Goal: Task Accomplishment & Management: Complete application form

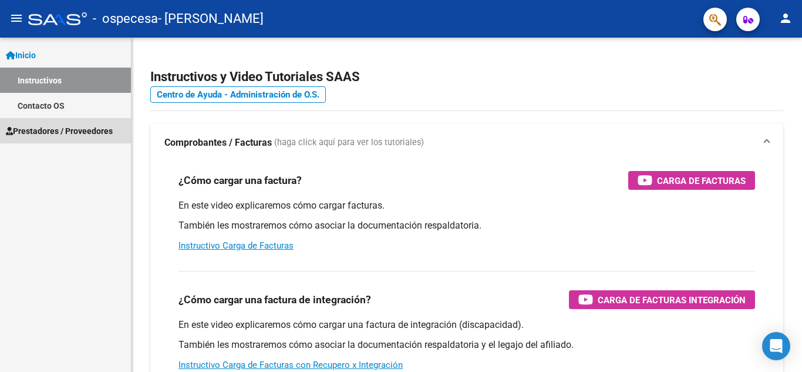
click at [93, 136] on span "Prestadores / Proveedores" at bounding box center [59, 130] width 107 height 13
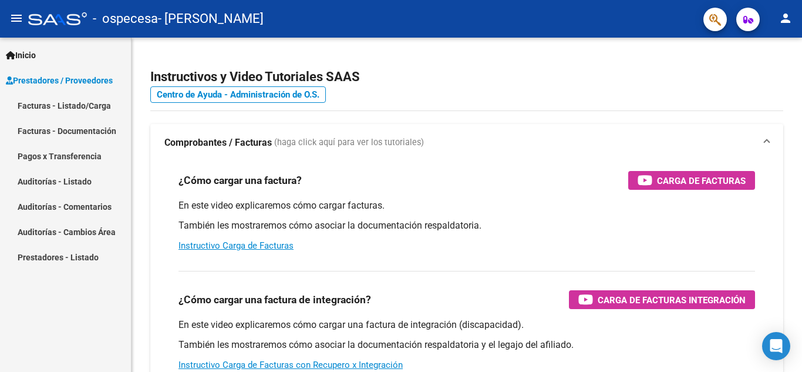
click at [68, 107] on link "Facturas - Listado/Carga" at bounding box center [65, 105] width 131 height 25
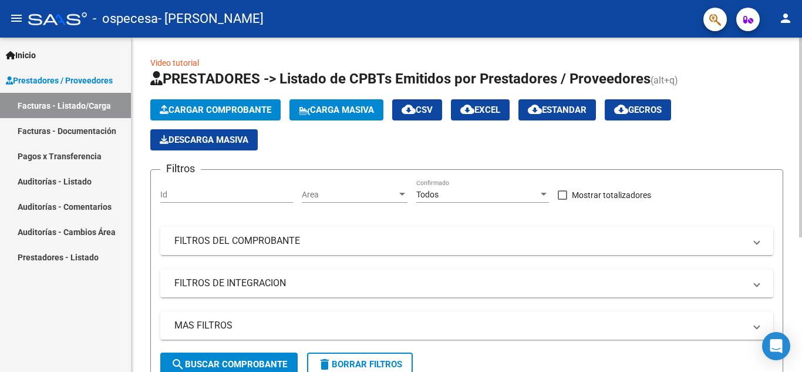
click at [242, 106] on span "Cargar Comprobante" at bounding box center [216, 109] width 112 height 11
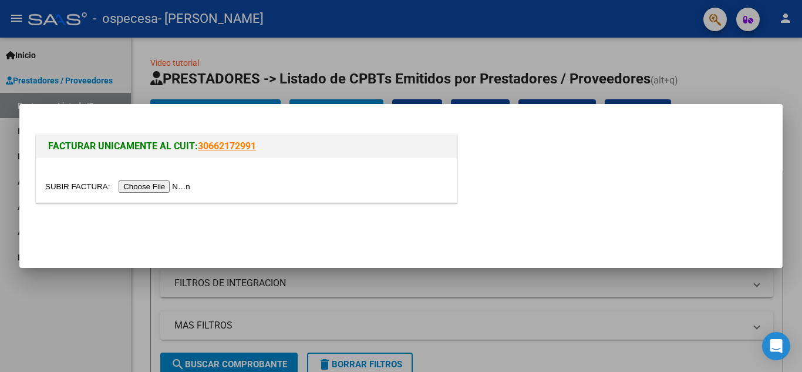
click at [126, 59] on div at bounding box center [401, 186] width 802 height 372
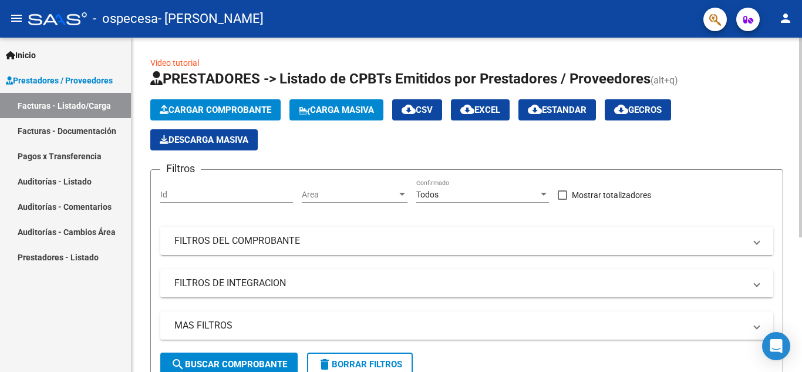
scroll to position [225, 0]
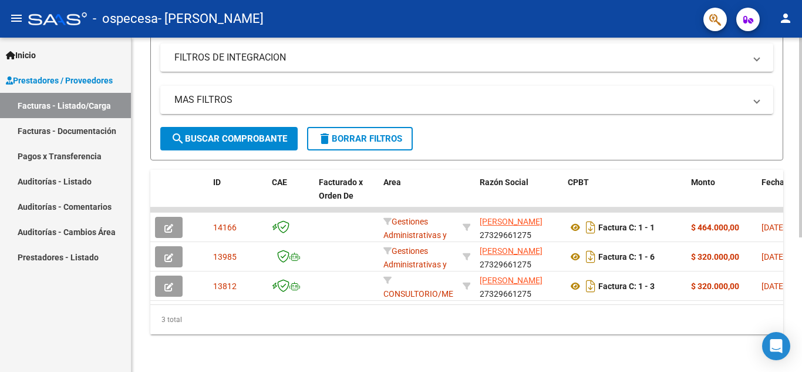
click at [508, 318] on div "Video tutorial PRESTADORES -> Listado de CPBTs Emitidos por Prestadores / Prove…" at bounding box center [467, 91] width 673 height 559
click at [12, 15] on mat-icon "menu" at bounding box center [16, 18] width 14 height 14
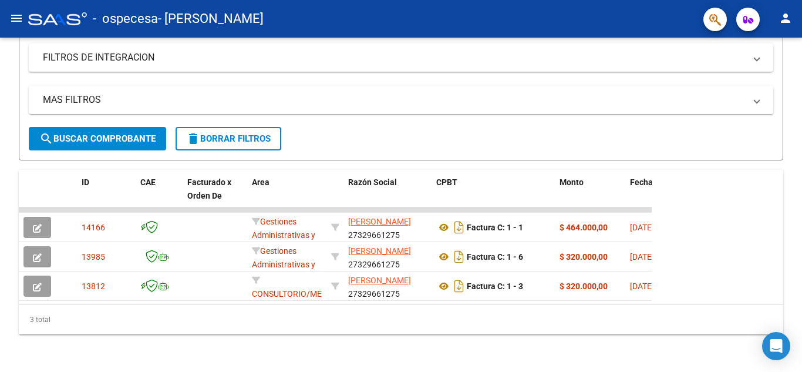
scroll to position [195, 0]
click at [12, 15] on mat-icon "menu" at bounding box center [16, 18] width 14 height 14
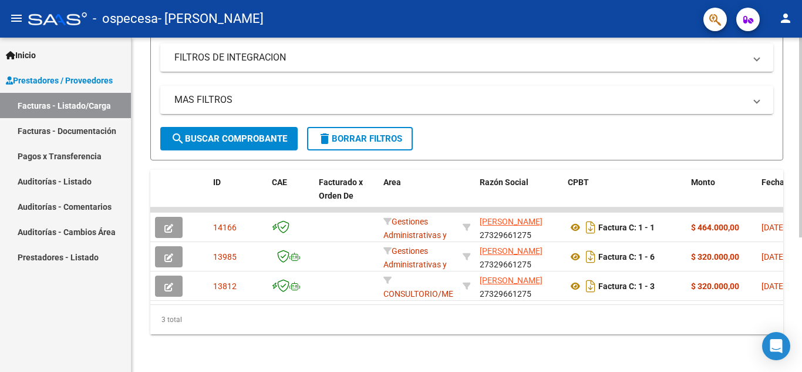
scroll to position [0, 0]
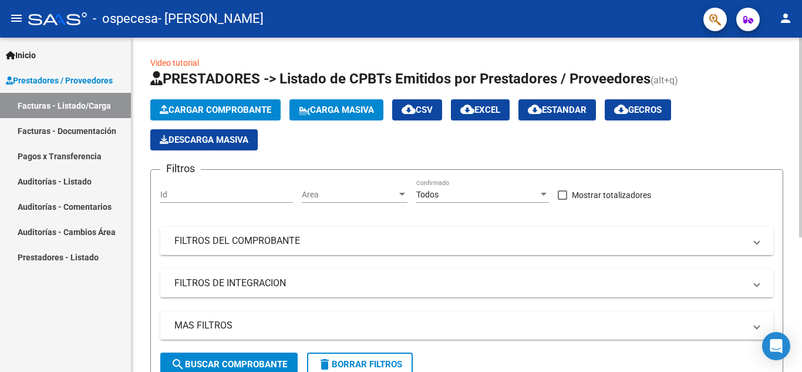
click at [796, 0] on html "menu - ospecesa - SALINAS ROMINA ALEJANDRA person Inicio Instructivos Contacto …" at bounding box center [401, 186] width 802 height 372
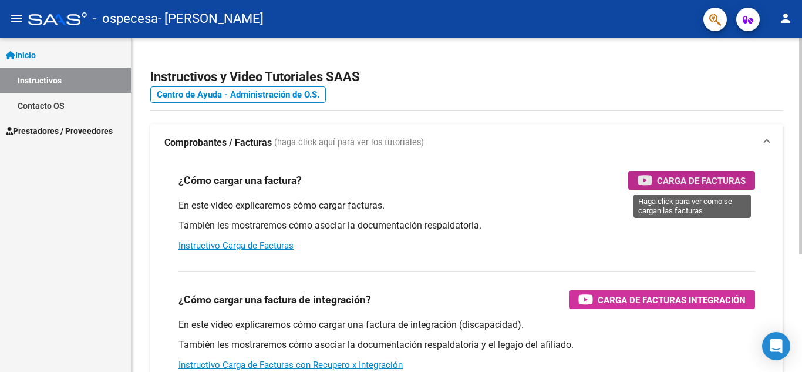
click at [697, 175] on span "Carga de Facturas" at bounding box center [701, 180] width 89 height 15
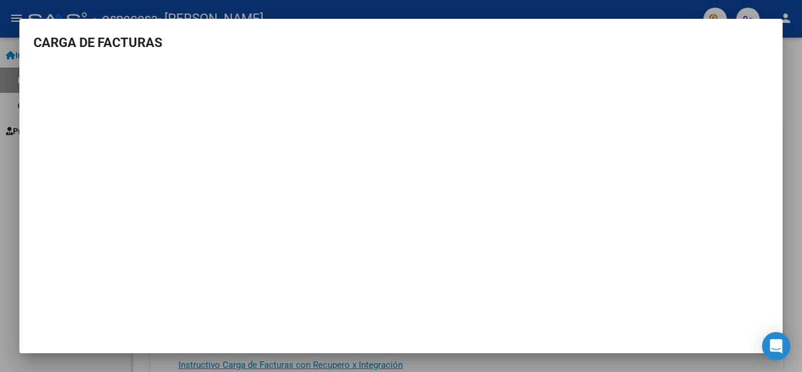
click at [795, 204] on div at bounding box center [401, 186] width 802 height 372
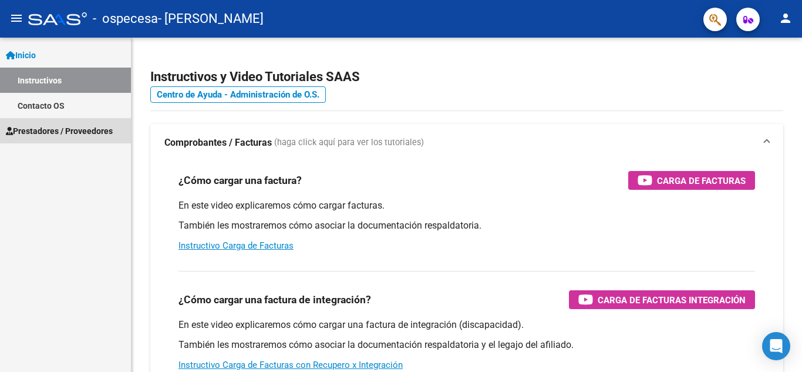
click at [54, 127] on span "Prestadores / Proveedores" at bounding box center [59, 130] width 107 height 13
click at [96, 131] on span "Prestadores / Proveedores" at bounding box center [59, 130] width 107 height 13
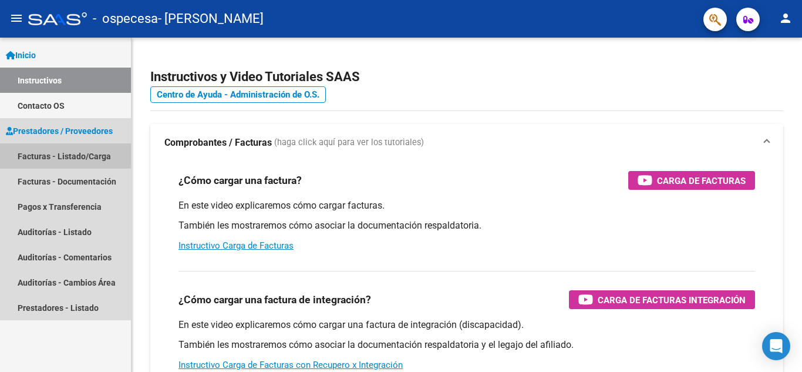
click at [53, 150] on link "Facturas - Listado/Carga" at bounding box center [65, 155] width 131 height 25
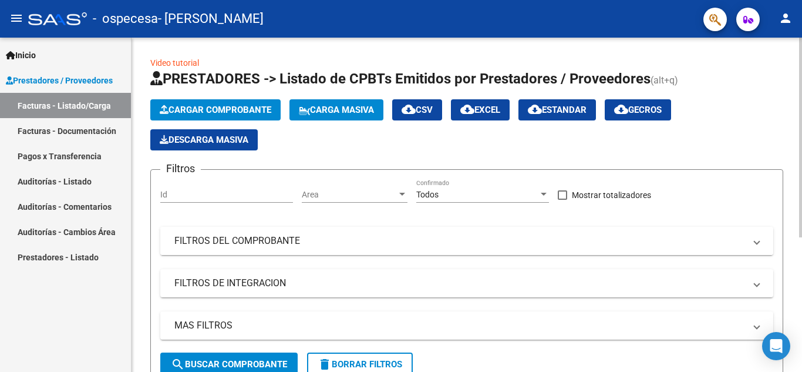
click at [464, 241] on mat-panel-title "FILTROS DEL COMPROBANTE" at bounding box center [459, 240] width 571 height 13
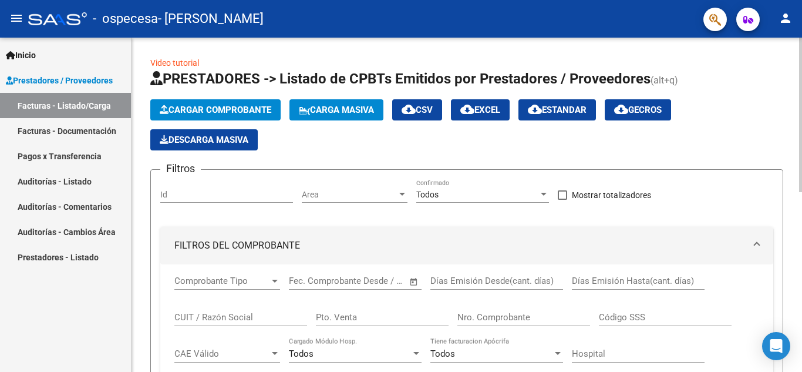
scroll to position [334, 0]
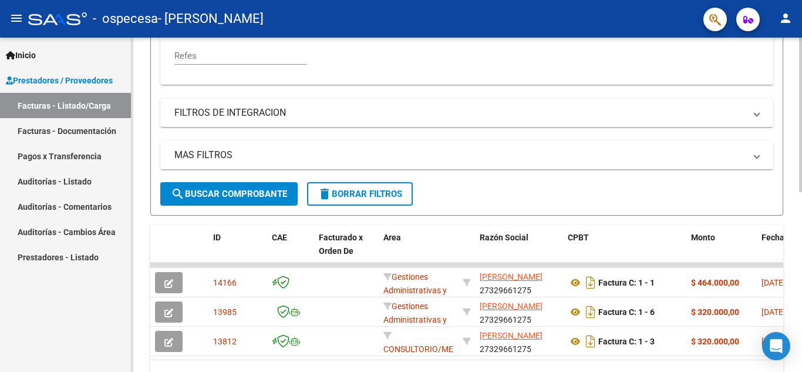
click at [801, 218] on div at bounding box center [800, 205] width 3 height 334
click at [801, 218] on div at bounding box center [800, 269] width 3 height 154
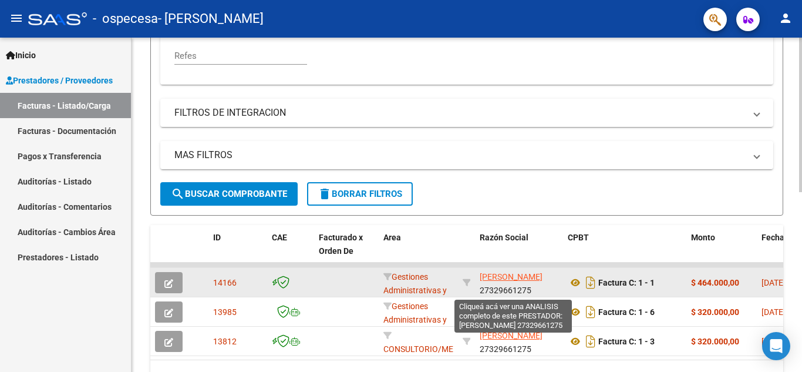
click at [512, 281] on span "[PERSON_NAME]" at bounding box center [511, 276] width 63 height 9
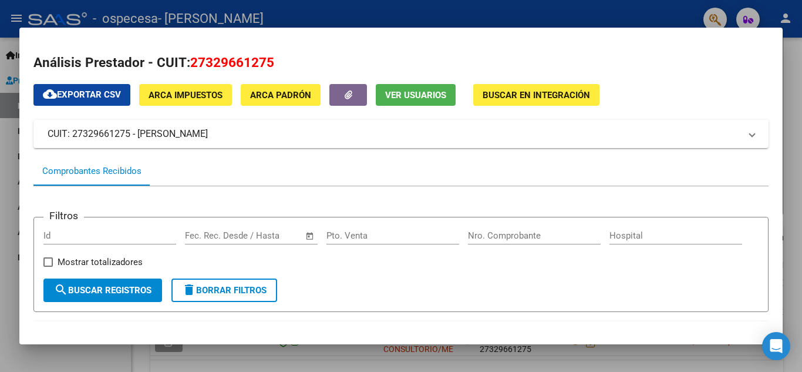
click at [778, 270] on mat-dialog-content "Análisis Prestador - CUIT: 27329661275 cloud_download Exportar CSV ARCA Impuest…" at bounding box center [400, 186] width 763 height 288
click at [755, 136] on mat-expansion-panel-header "CUIT: 27329661275 - [PERSON_NAME]" at bounding box center [400, 134] width 735 height 28
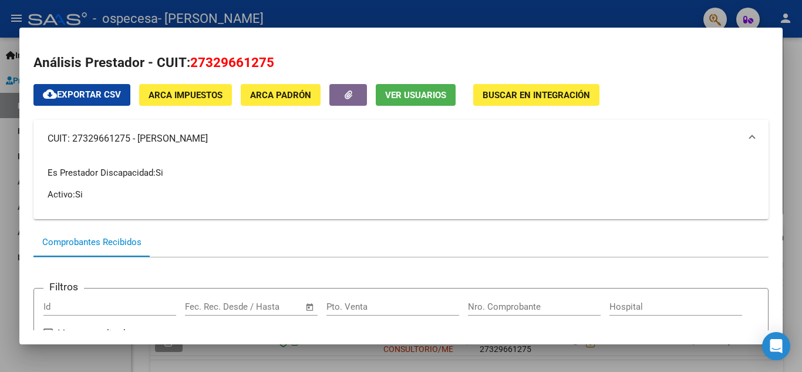
click at [801, 158] on div at bounding box center [401, 186] width 802 height 372
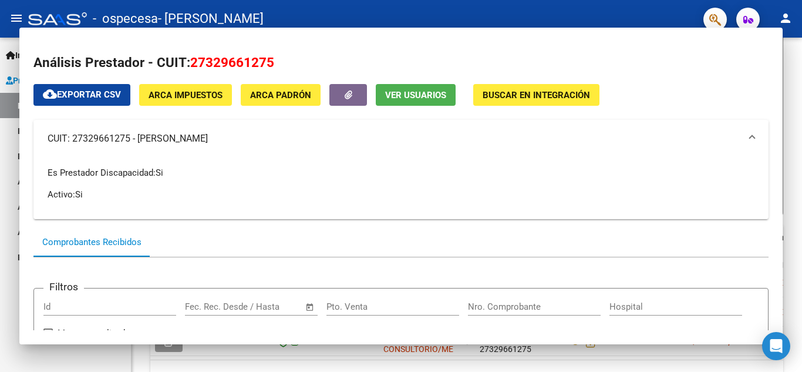
click at [801, 158] on div at bounding box center [800, 205] width 3 height 334
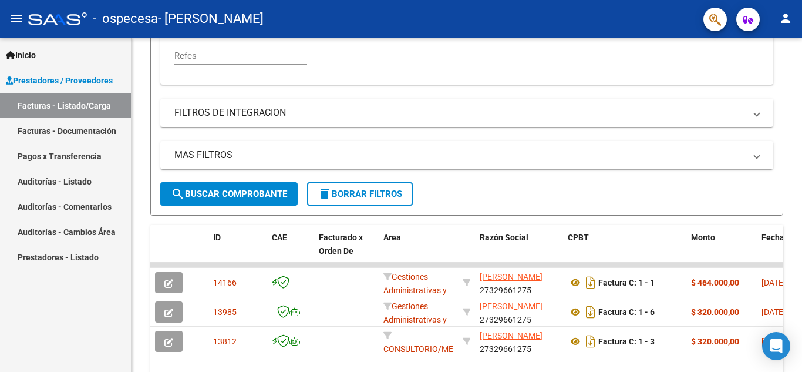
scroll to position [0, 0]
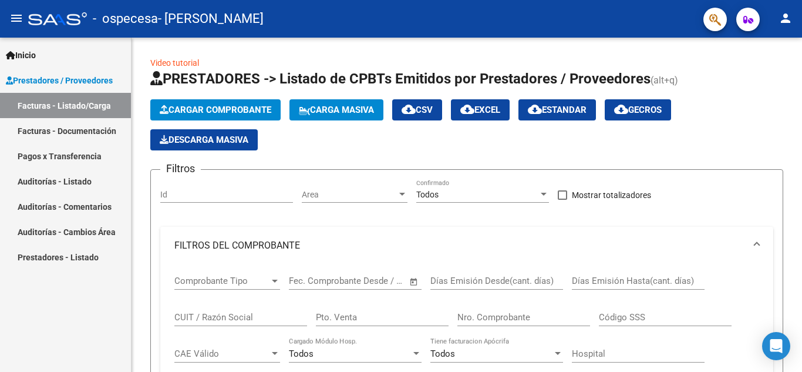
click at [35, 106] on link "Facturas - Listado/Carga" at bounding box center [65, 105] width 131 height 25
click at [188, 104] on span "Cargar Comprobante" at bounding box center [216, 109] width 112 height 11
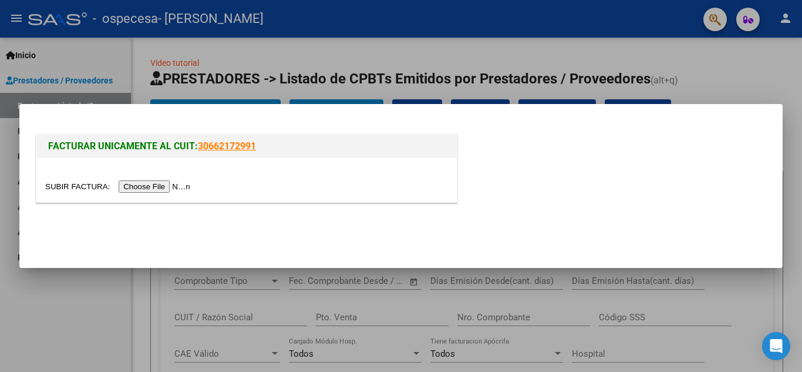
click at [150, 187] on input "file" at bounding box center [119, 186] width 149 height 12
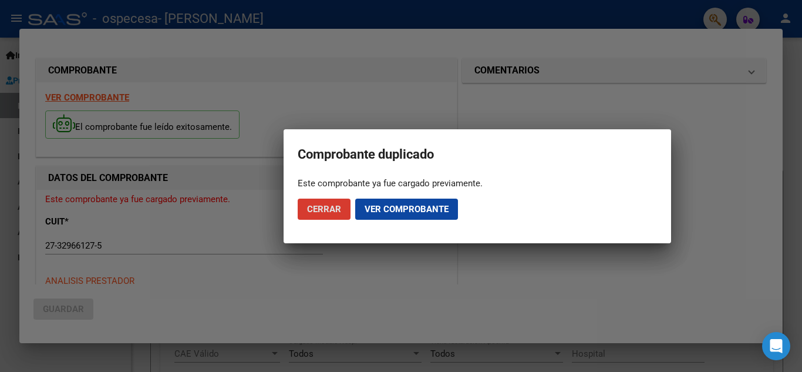
click at [407, 201] on button "Ver comprobante" at bounding box center [406, 208] width 103 height 21
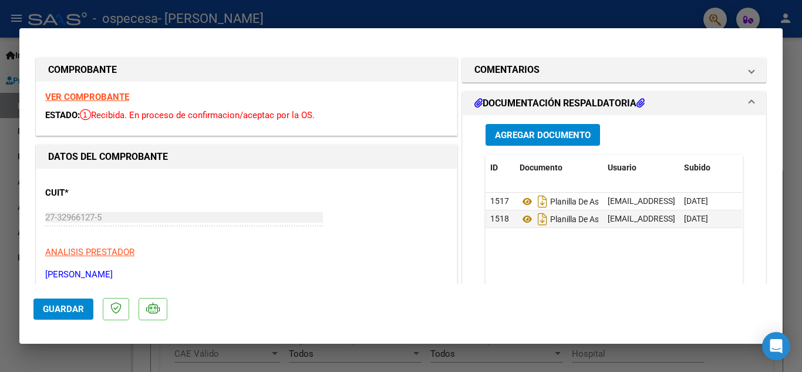
click at [70, 95] on strong "VER COMPROBANTE" at bounding box center [87, 97] width 84 height 11
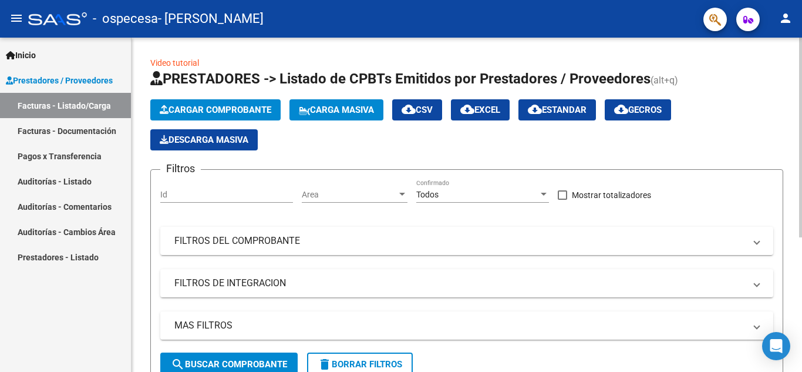
click at [220, 109] on span "Cargar Comprobante" at bounding box center [216, 109] width 112 height 11
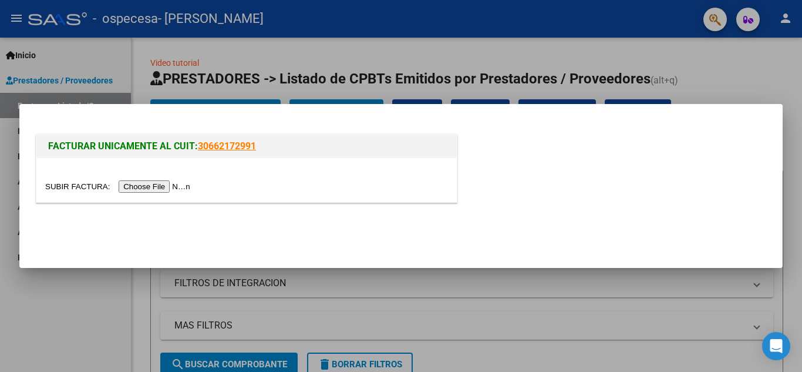
click at [154, 185] on input "file" at bounding box center [119, 186] width 149 height 12
click at [495, 349] on div at bounding box center [401, 186] width 802 height 372
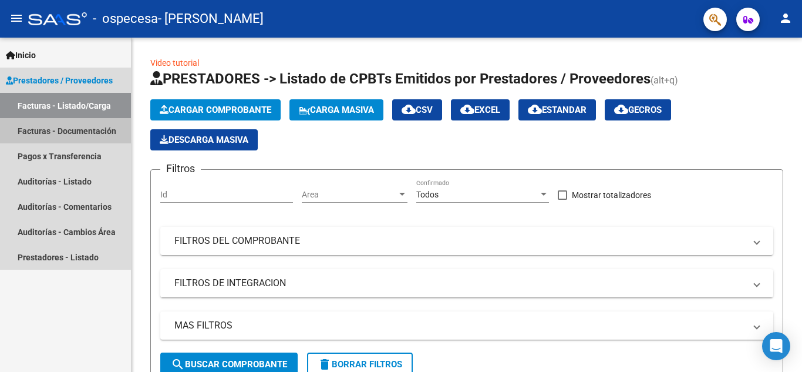
click at [104, 129] on link "Facturas - Documentación" at bounding box center [65, 130] width 131 height 25
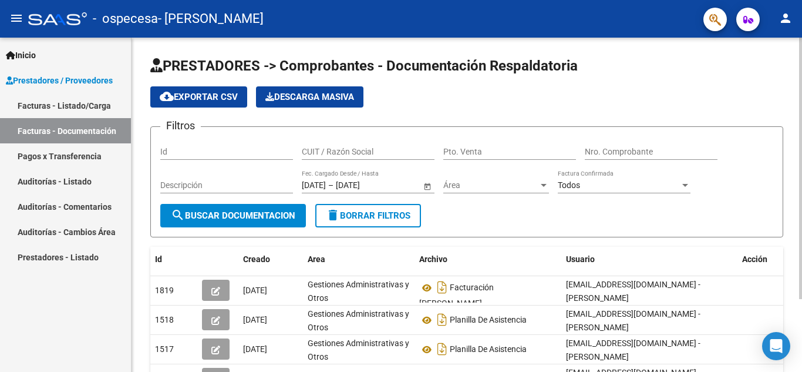
click at [763, 146] on div "PRESTADORES -> Comprobantes - Documentación Respaldatoria cloud_download Export…" at bounding box center [467, 251] width 673 height 427
click at [266, 211] on span "search Buscar Documentacion" at bounding box center [233, 215] width 124 height 11
click at [93, 103] on link "Facturas - Listado/Carga" at bounding box center [65, 105] width 131 height 25
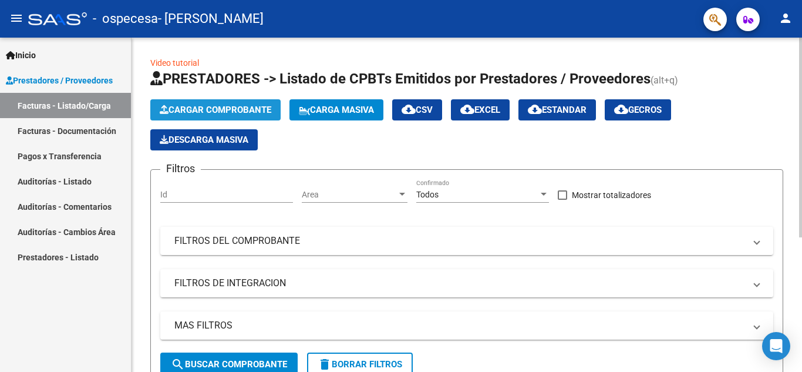
click at [238, 111] on span "Cargar Comprobante" at bounding box center [216, 109] width 112 height 11
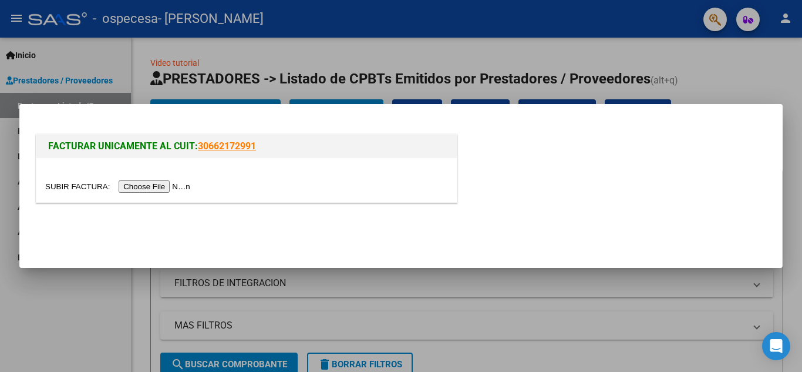
click at [348, 280] on div at bounding box center [401, 186] width 802 height 372
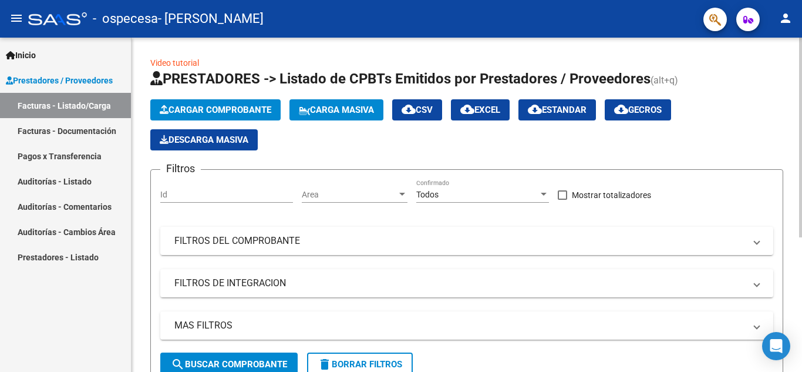
click at [263, 111] on span "Cargar Comprobante" at bounding box center [216, 109] width 112 height 11
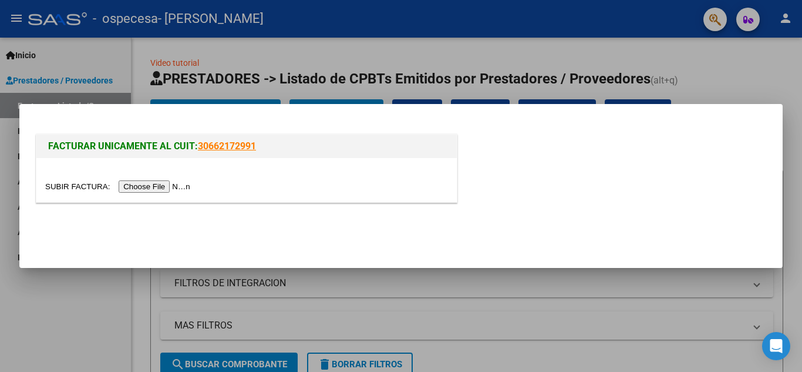
click at [157, 188] on input "file" at bounding box center [119, 186] width 149 height 12
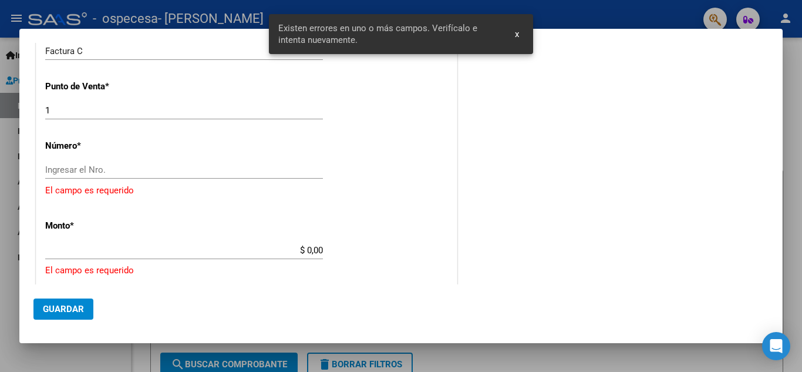
scroll to position [316, 0]
drag, startPoint x: 627, startPoint y: 219, endPoint x: 625, endPoint y: 103, distance: 116.2
click at [625, 103] on div "COMENTARIOS Comentarios del Prestador / Gerenciador:" at bounding box center [614, 192] width 309 height 907
drag, startPoint x: 793, startPoint y: 143, endPoint x: 776, endPoint y: 25, distance: 118.6
click at [776, 25] on div at bounding box center [401, 186] width 802 height 372
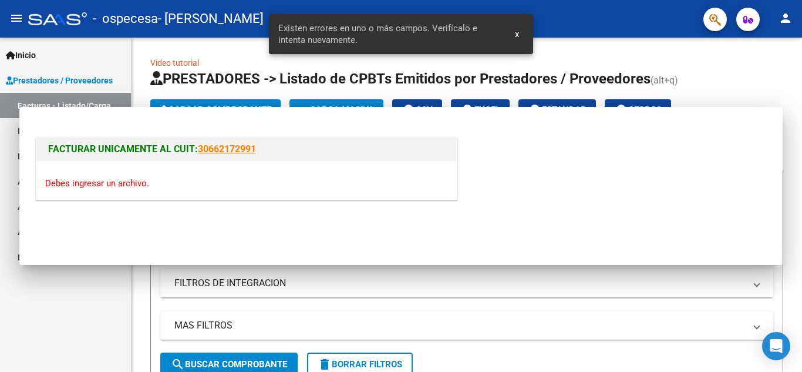
scroll to position [0, 0]
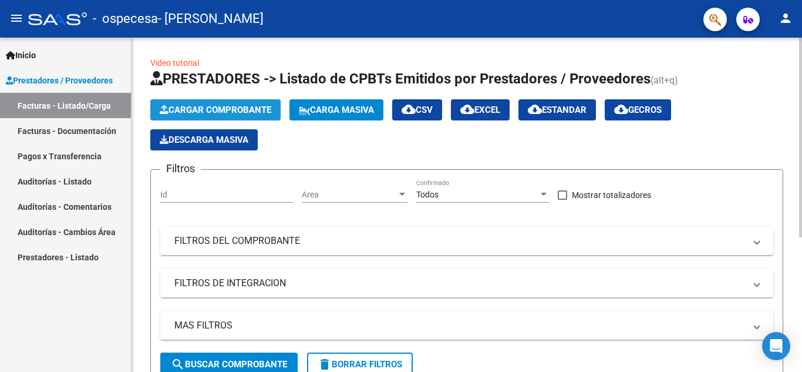
click at [239, 110] on span "Cargar Comprobante" at bounding box center [216, 109] width 112 height 11
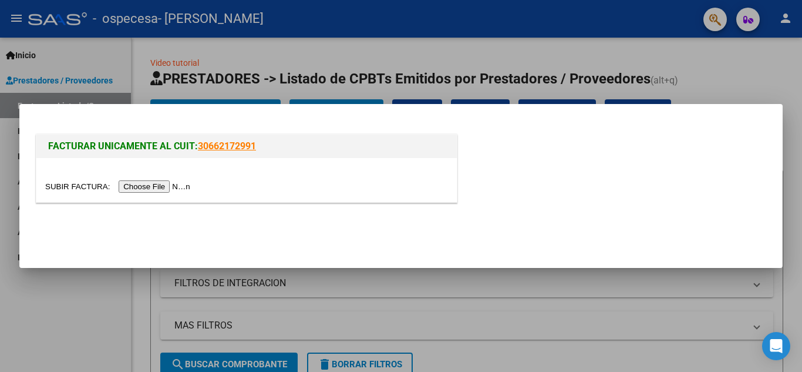
click at [156, 185] on input "file" at bounding box center [119, 186] width 149 height 12
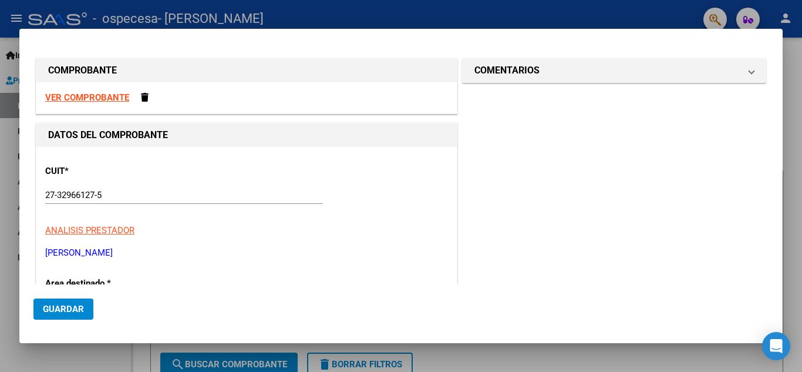
click at [106, 99] on strong "VER COMPROBANTE" at bounding box center [87, 97] width 84 height 11
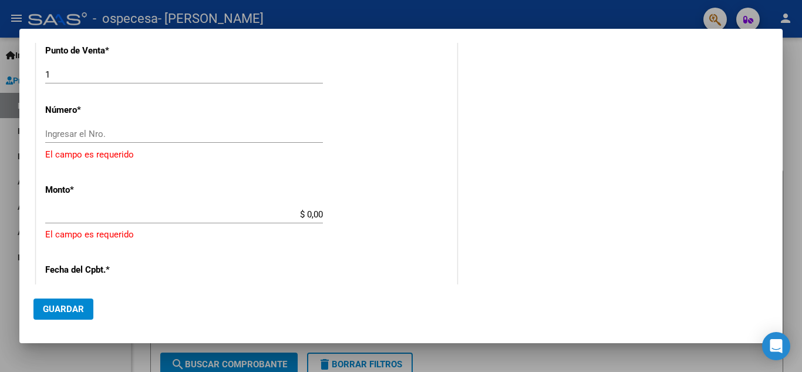
scroll to position [352, 0]
click at [316, 207] on div "$ 0,00 Ingresar el monto" at bounding box center [184, 214] width 278 height 18
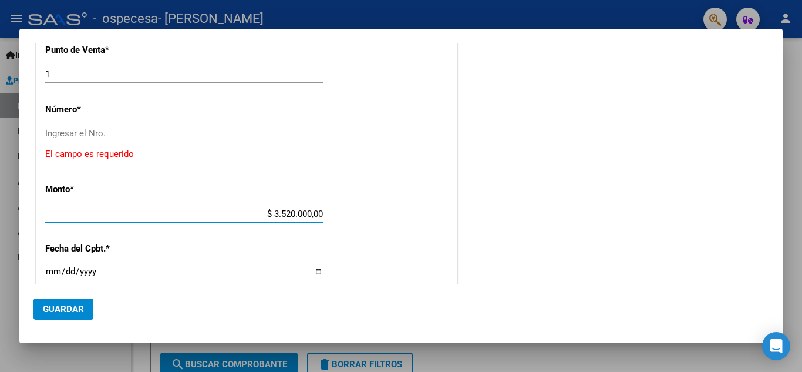
type input "$ 352.000,00"
click at [562, 296] on mat-dialog-actions "Guardar" at bounding box center [400, 306] width 735 height 45
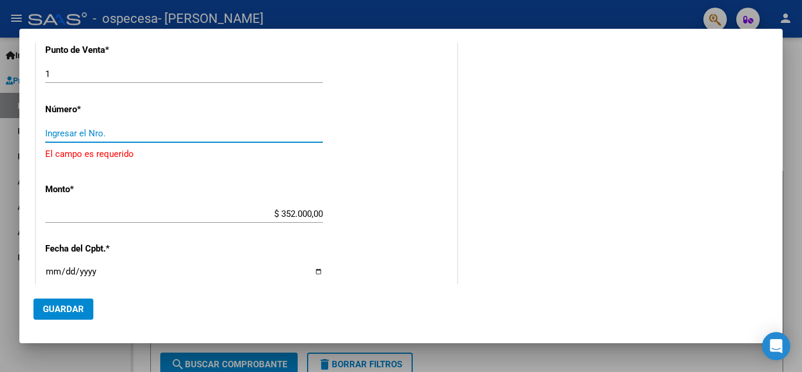
click at [65, 133] on input "Ingresar el Nro." at bounding box center [184, 133] width 278 height 11
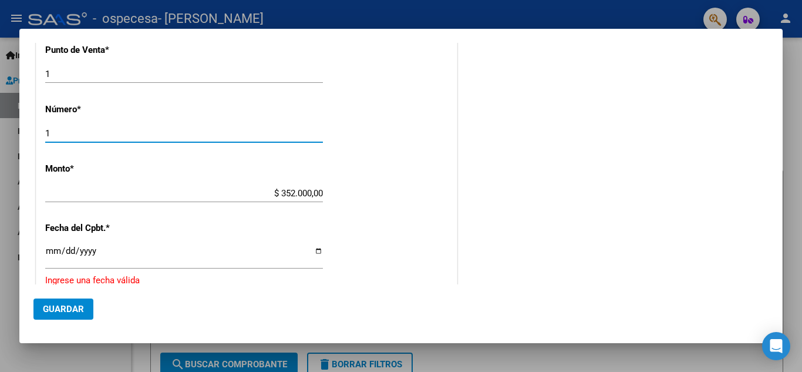
type input "1"
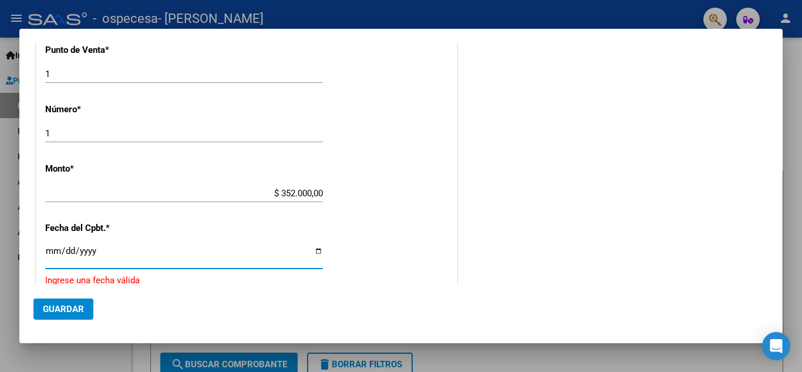
click at [75, 255] on input "Ingresar la fecha" at bounding box center [184, 255] width 278 height 19
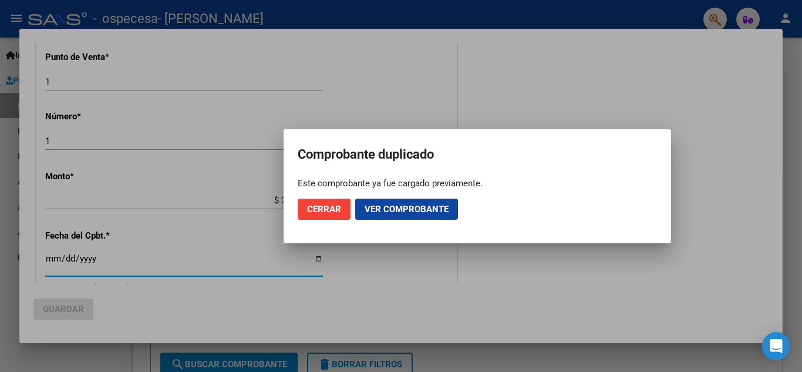
scroll to position [359, 0]
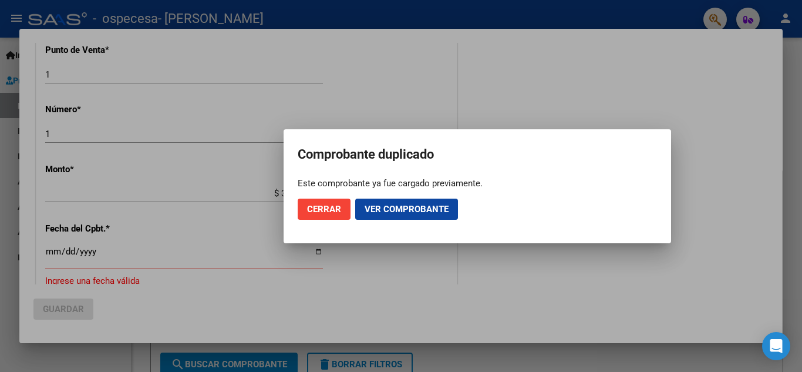
click at [140, 257] on div at bounding box center [401, 186] width 802 height 372
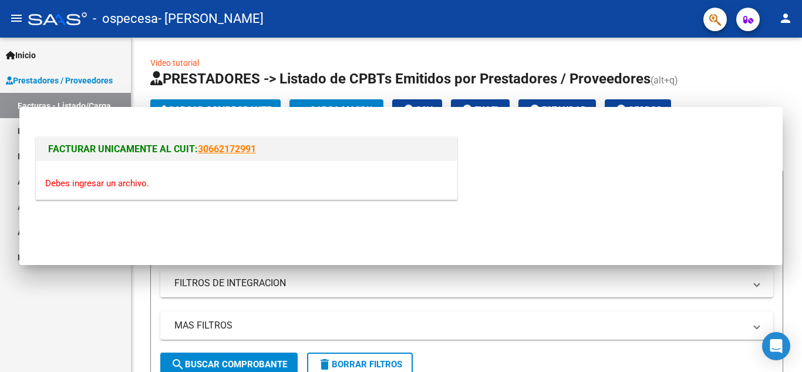
click at [140, 257] on div "Video tutorial PRESTADORES -> Listado de CPBTs Emitidos por Prestadores / Prove…" at bounding box center [466, 317] width 670 height 559
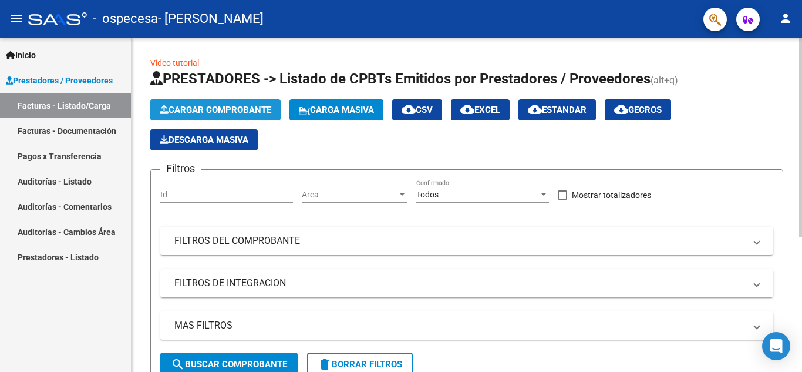
click at [204, 107] on span "Cargar Comprobante" at bounding box center [216, 109] width 112 height 11
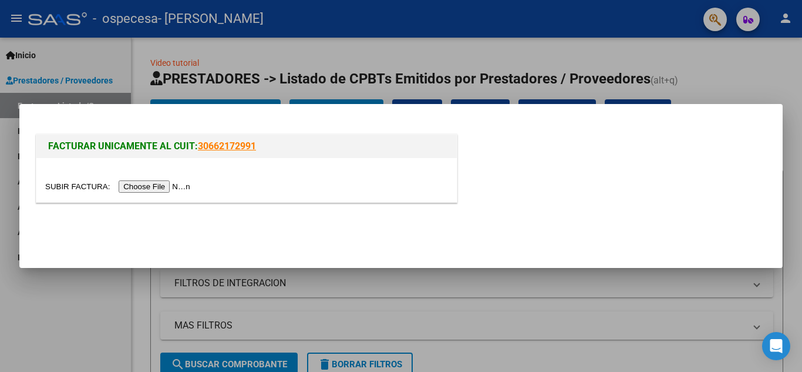
click at [154, 180] on input "file" at bounding box center [119, 186] width 149 height 12
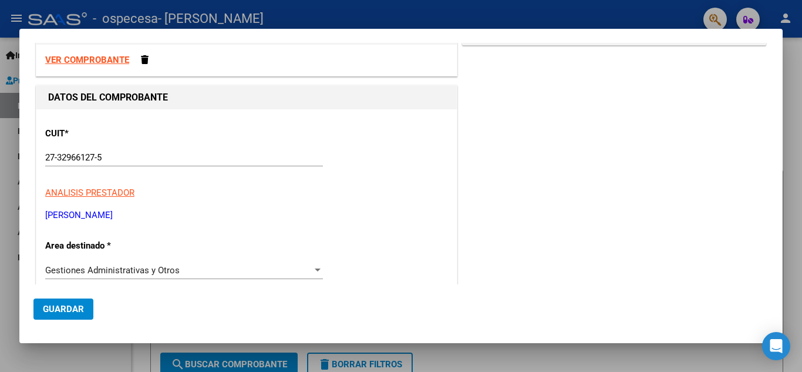
scroll to position [0, 0]
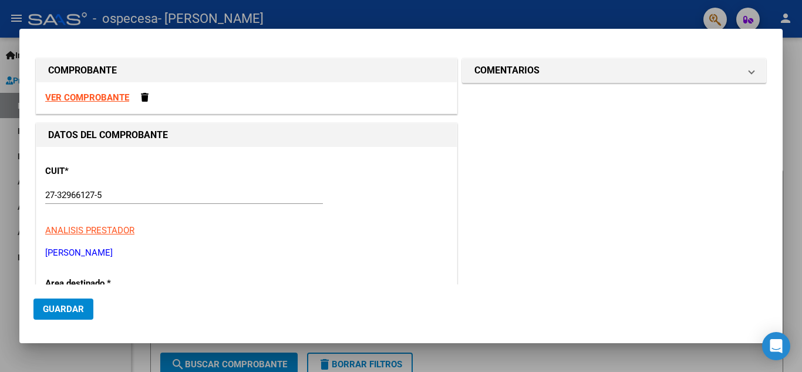
click at [82, 99] on strong "VER COMPROBANTE" at bounding box center [87, 97] width 84 height 11
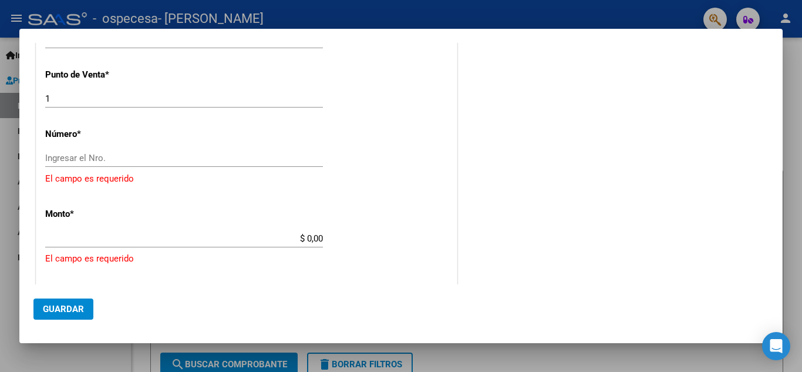
scroll to position [329, 0]
click at [102, 151] on div "Ingresar el Nro." at bounding box center [184, 157] width 278 height 18
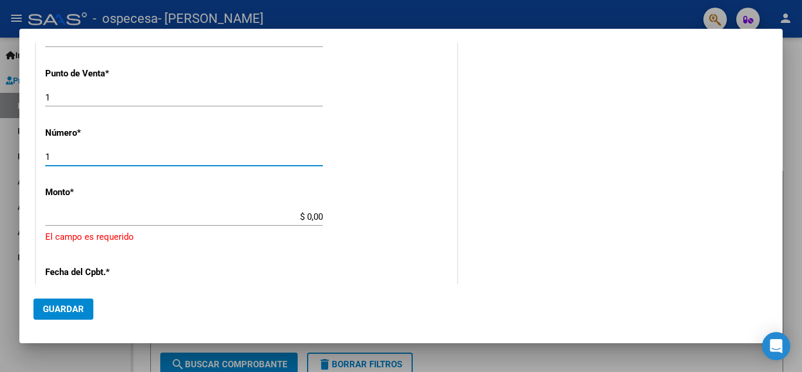
type input "1"
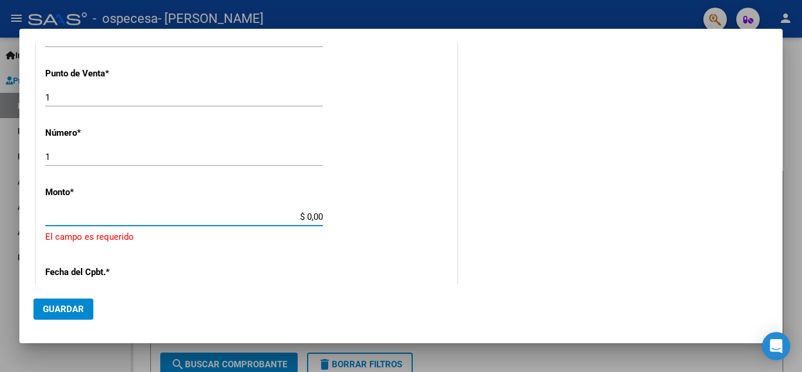
click at [309, 212] on input "$ 0,00" at bounding box center [184, 216] width 278 height 11
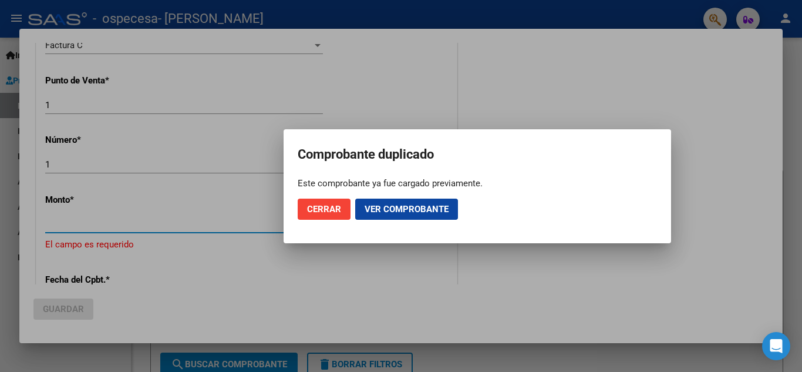
scroll to position [336, 0]
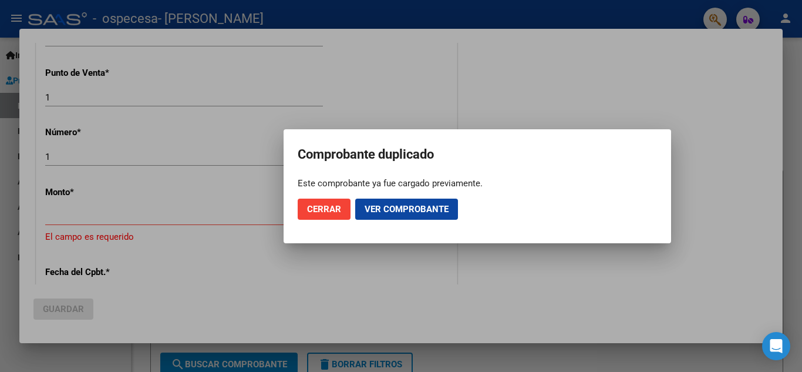
click at [265, 247] on div at bounding box center [401, 186] width 802 height 372
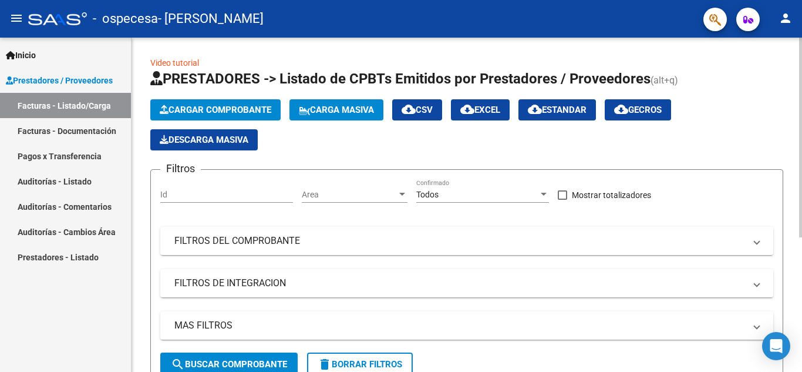
click at [261, 111] on span "Cargar Comprobante" at bounding box center [216, 109] width 112 height 11
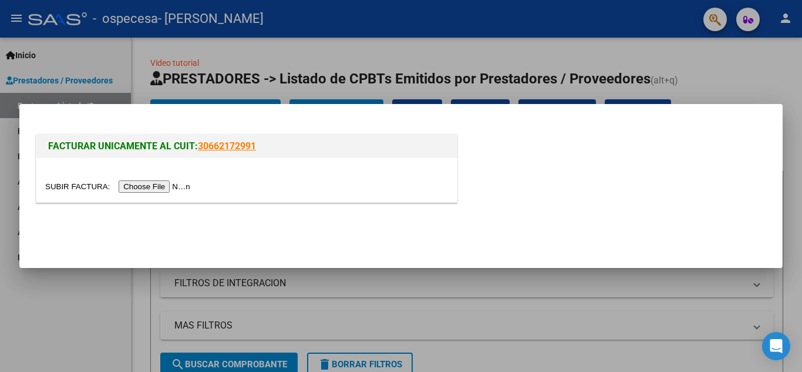
click at [145, 183] on input "file" at bounding box center [119, 186] width 149 height 12
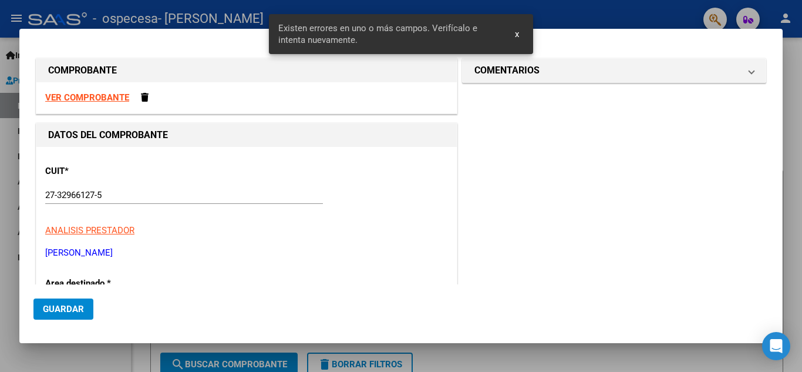
scroll to position [295, 0]
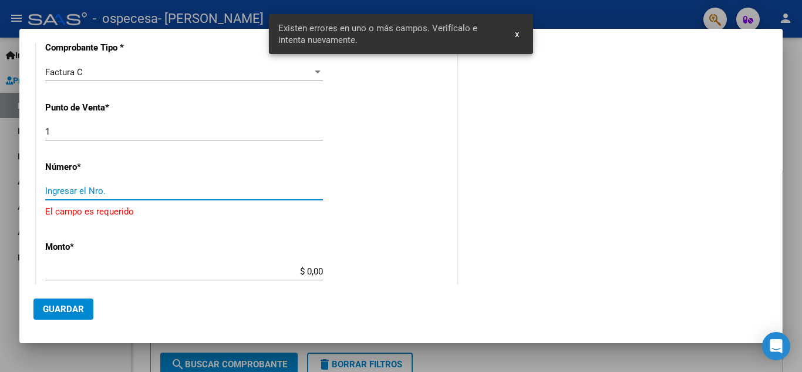
click at [101, 192] on input "Ingresar el Nro." at bounding box center [184, 190] width 278 height 11
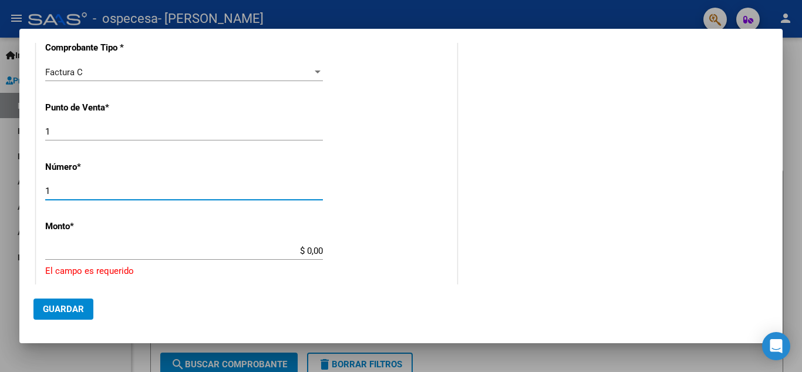
type input "1"
click at [313, 252] on input "$ 0,00" at bounding box center [184, 250] width 278 height 11
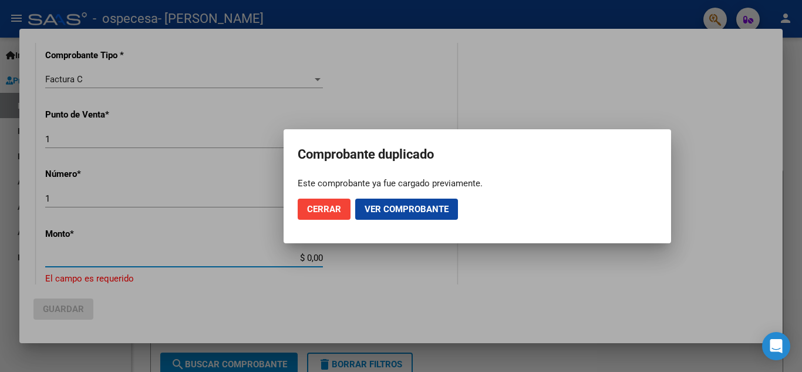
scroll to position [302, 0]
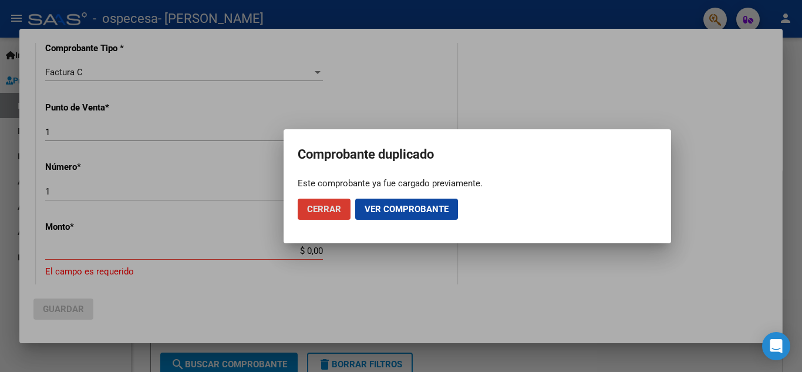
click at [436, 208] on span "Ver comprobante" at bounding box center [407, 209] width 84 height 11
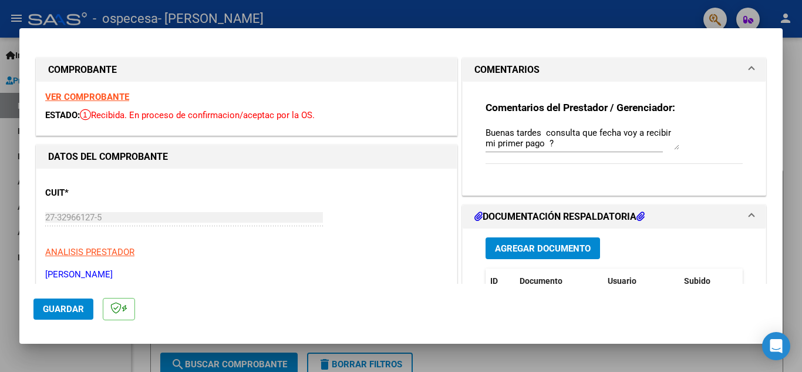
click at [106, 96] on strong "VER COMPROBANTE" at bounding box center [87, 97] width 84 height 11
click at [292, 112] on span "Recibida. En proceso de confirmacion/aceptac por la OS." at bounding box center [197, 115] width 235 height 11
click at [83, 102] on strong "VER COMPROBANTE" at bounding box center [87, 97] width 84 height 11
click at [5, 33] on div at bounding box center [401, 186] width 802 height 372
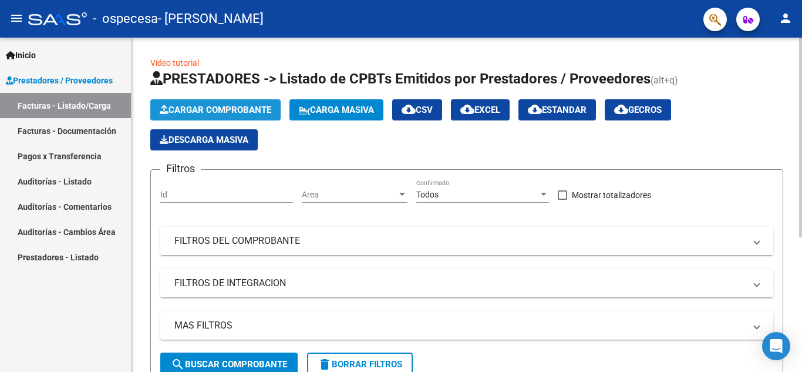
click at [207, 105] on span "Cargar Comprobante" at bounding box center [216, 109] width 112 height 11
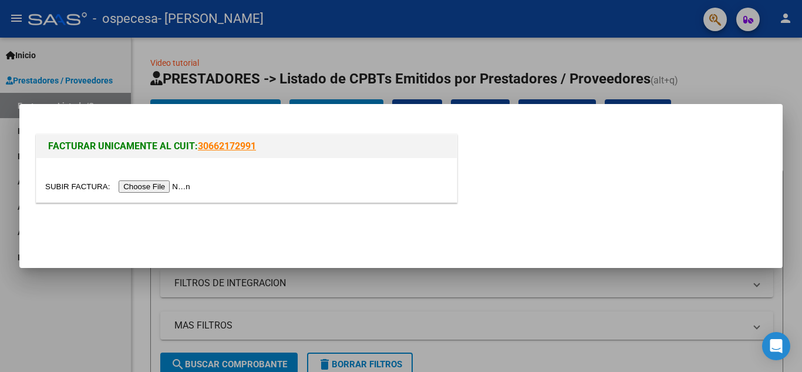
click at [150, 187] on input "file" at bounding box center [119, 186] width 149 height 12
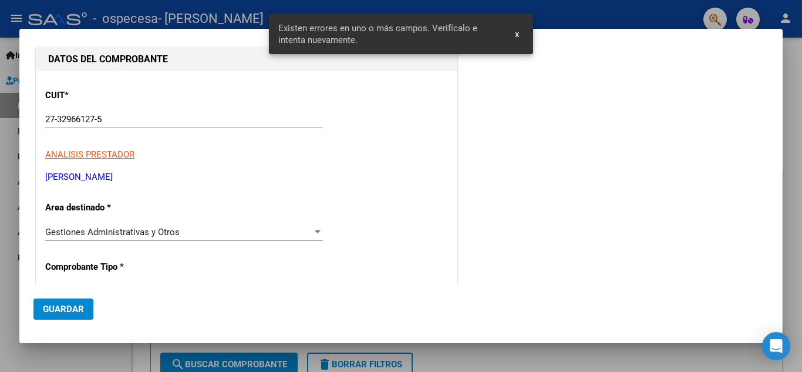
scroll to position [0, 0]
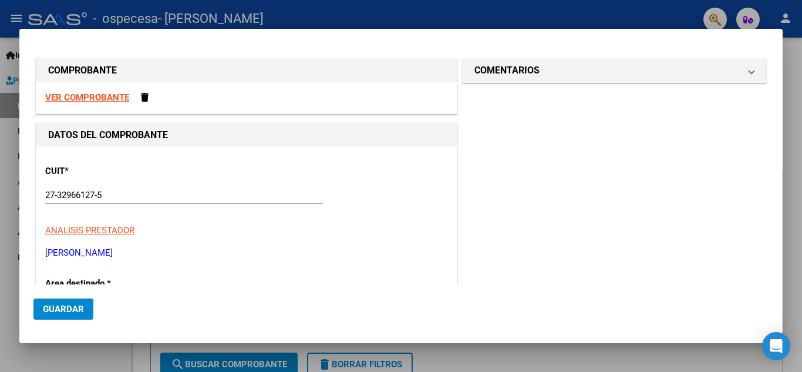
click at [77, 98] on strong "VER COMPROBANTE" at bounding box center [87, 97] width 84 height 11
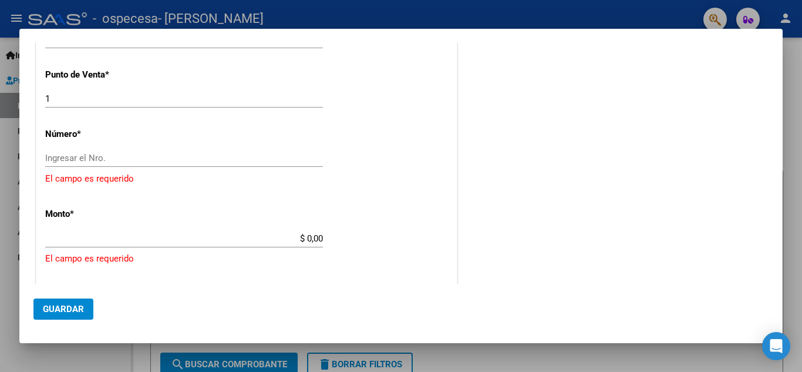
scroll to position [329, 0]
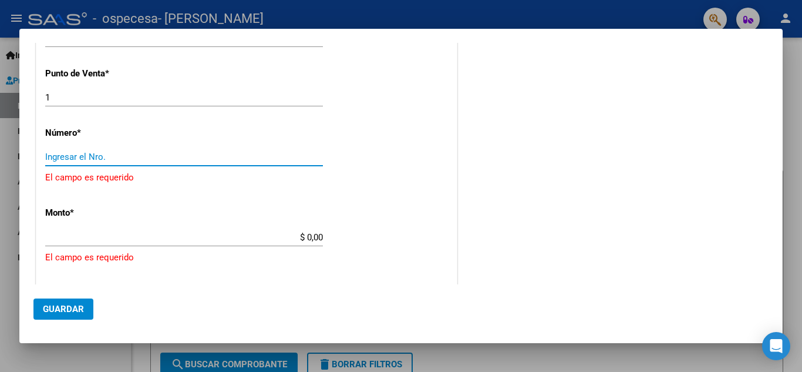
click at [254, 153] on input "Ingresar el Nro." at bounding box center [184, 156] width 278 height 11
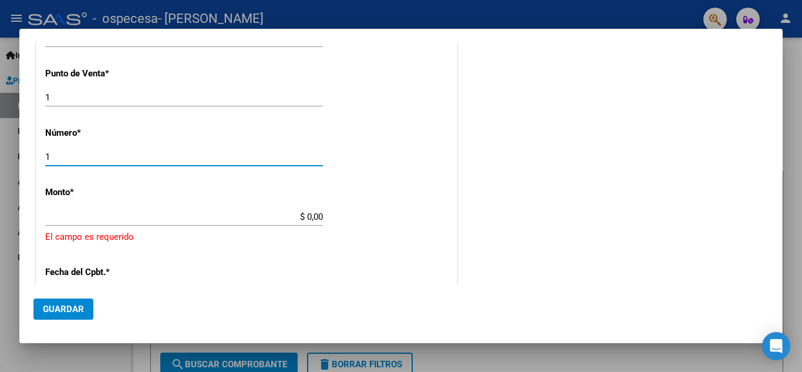
type input "1"
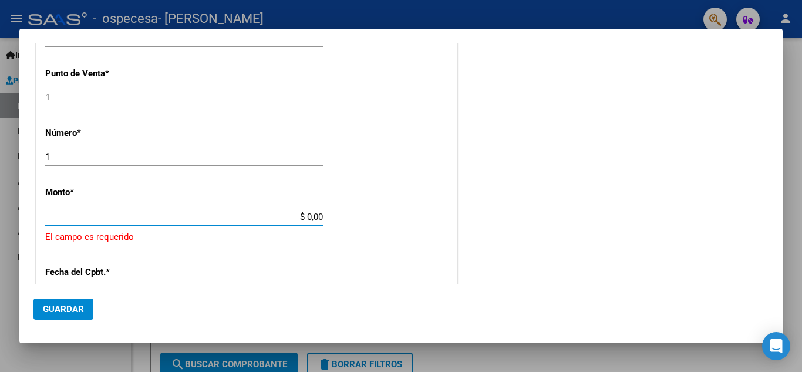
click at [275, 215] on input "$ 0,00" at bounding box center [184, 216] width 278 height 11
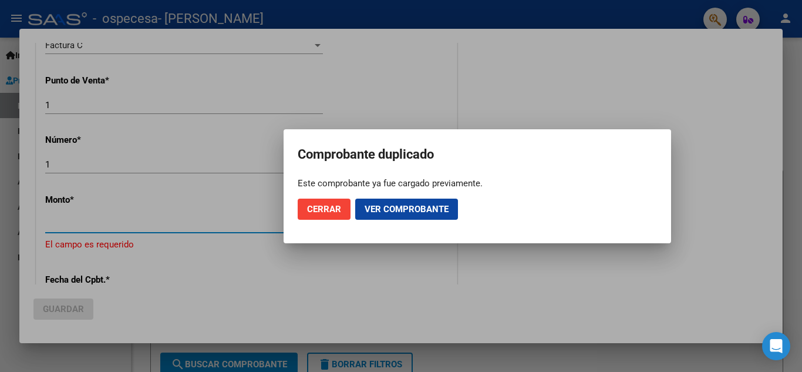
scroll to position [336, 0]
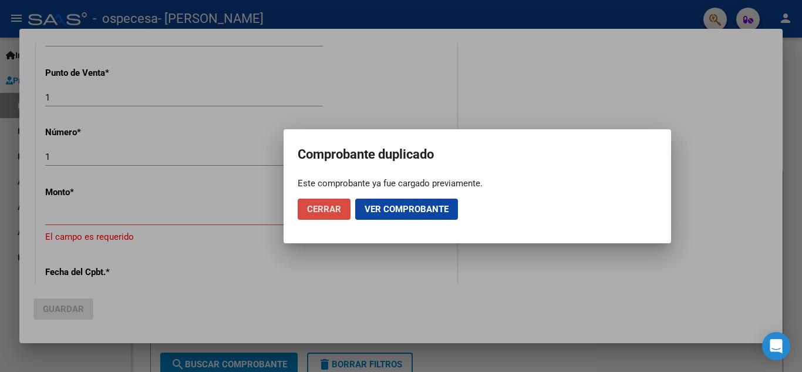
click at [335, 210] on span "Cerrar" at bounding box center [324, 209] width 34 height 11
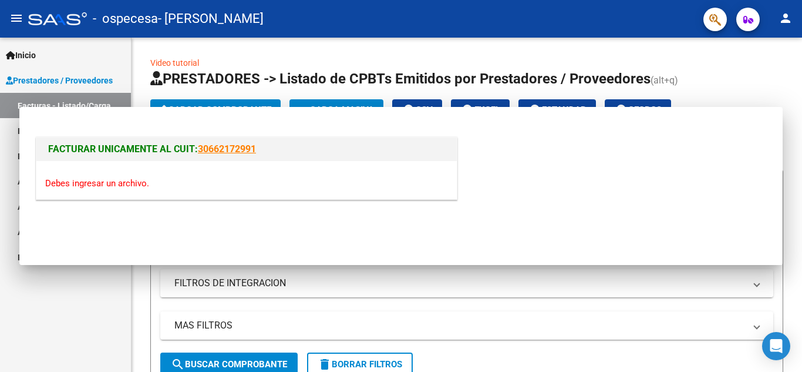
scroll to position [0, 0]
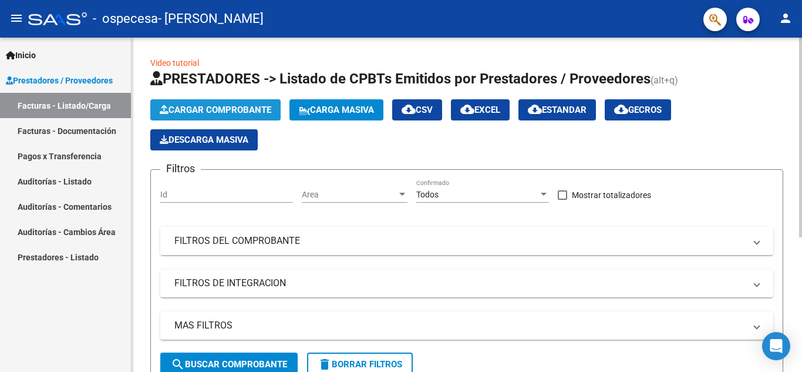
click at [245, 104] on span "Cargar Comprobante" at bounding box center [216, 109] width 112 height 11
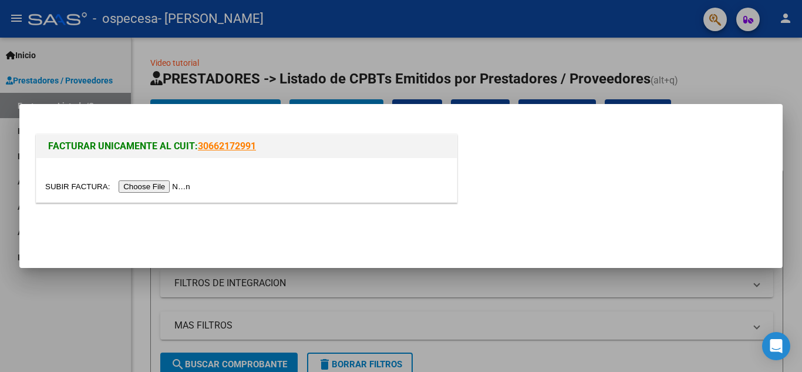
click at [149, 187] on input "file" at bounding box center [119, 186] width 149 height 12
click at [211, 55] on div at bounding box center [401, 186] width 802 height 372
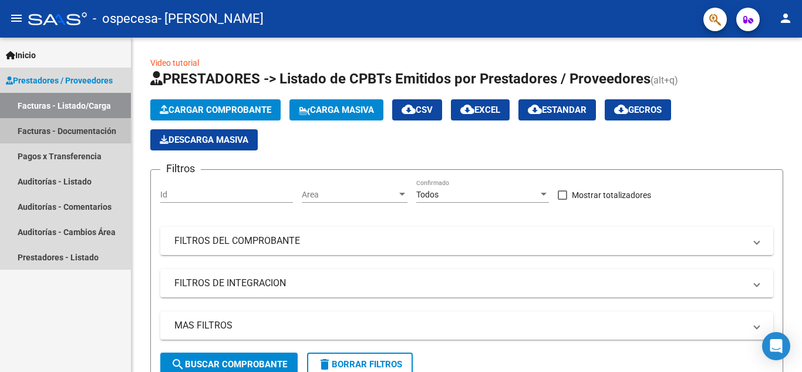
click at [62, 126] on link "Facturas - Documentación" at bounding box center [65, 130] width 131 height 25
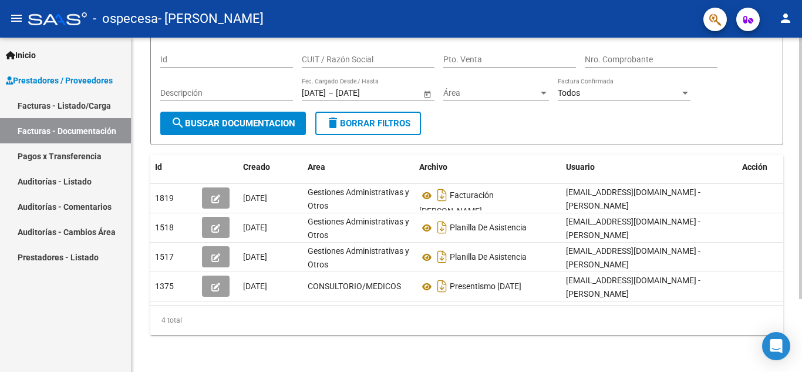
scroll to position [93, 0]
click at [801, 344] on div at bounding box center [800, 240] width 3 height 261
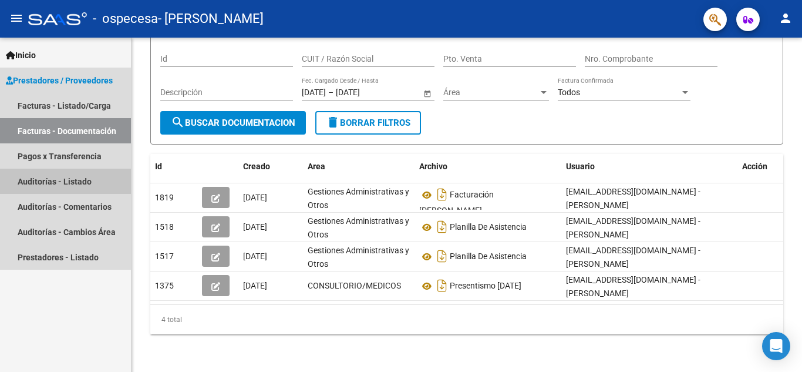
click at [88, 180] on link "Auditorías - Listado" at bounding box center [65, 180] width 131 height 25
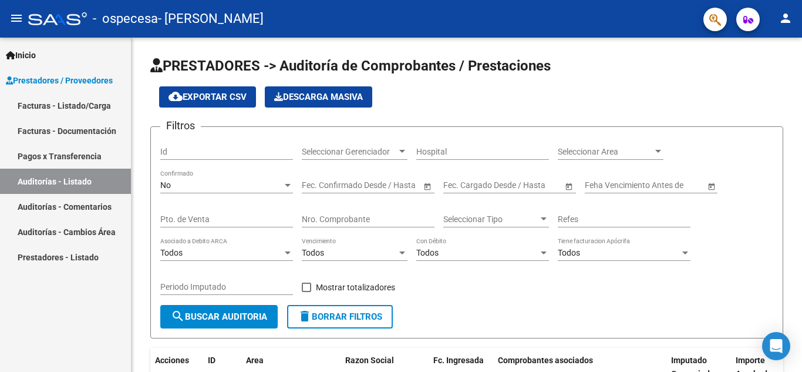
click at [82, 80] on span "Prestadores / Proveedores" at bounding box center [59, 80] width 107 height 13
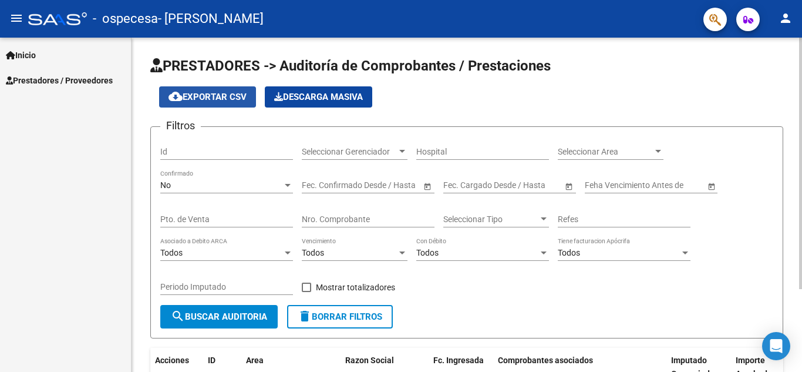
click at [215, 93] on span "cloud_download Exportar CSV" at bounding box center [207, 97] width 78 height 11
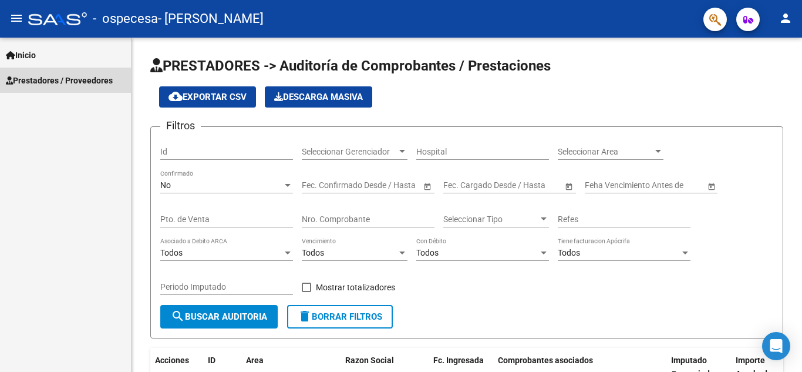
click at [89, 82] on span "Prestadores / Proveedores" at bounding box center [59, 80] width 107 height 13
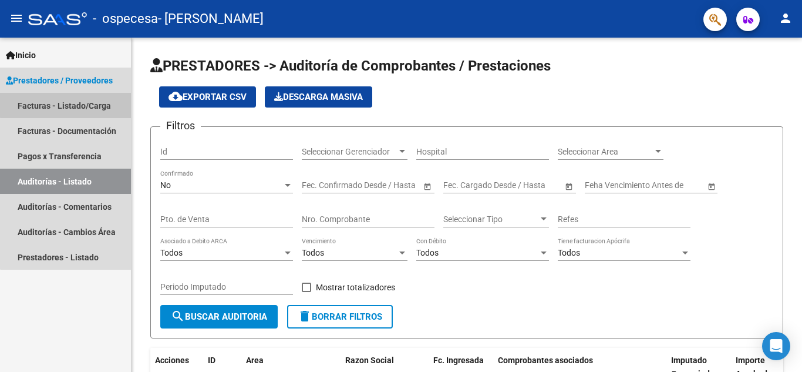
click at [86, 103] on link "Facturas - Listado/Carga" at bounding box center [65, 105] width 131 height 25
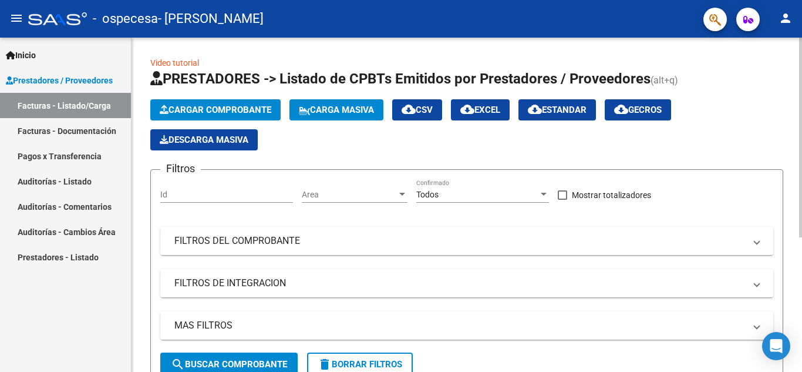
click at [231, 109] on span "Cargar Comprobante" at bounding box center [216, 109] width 112 height 11
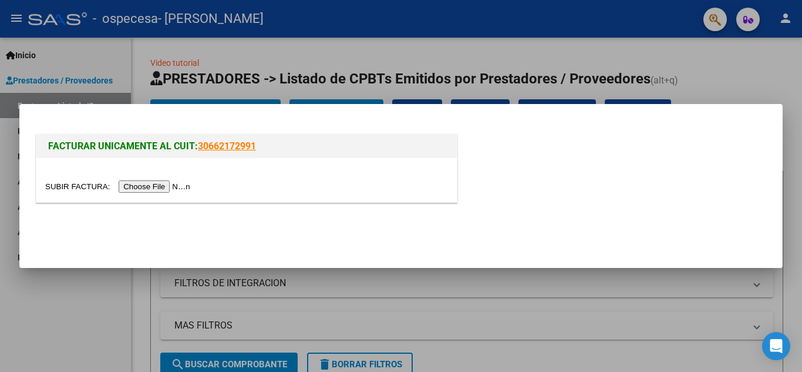
click at [150, 185] on input "file" at bounding box center [119, 186] width 149 height 12
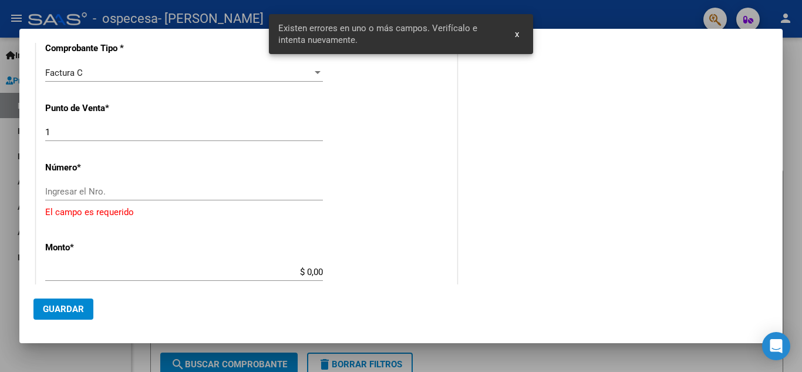
scroll to position [295, 0]
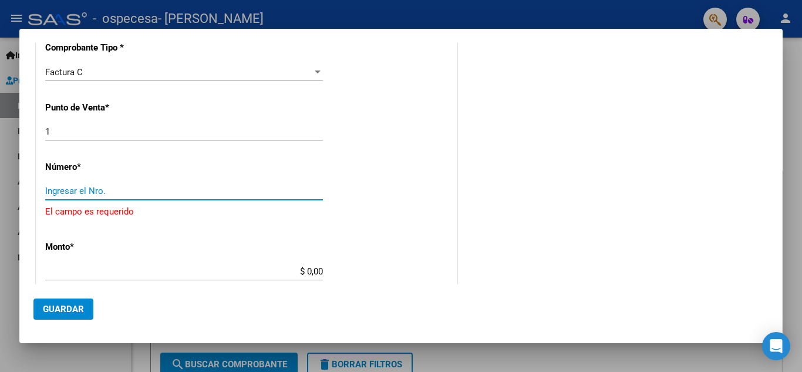
click at [82, 190] on input "Ingresar el Nro." at bounding box center [184, 190] width 278 height 11
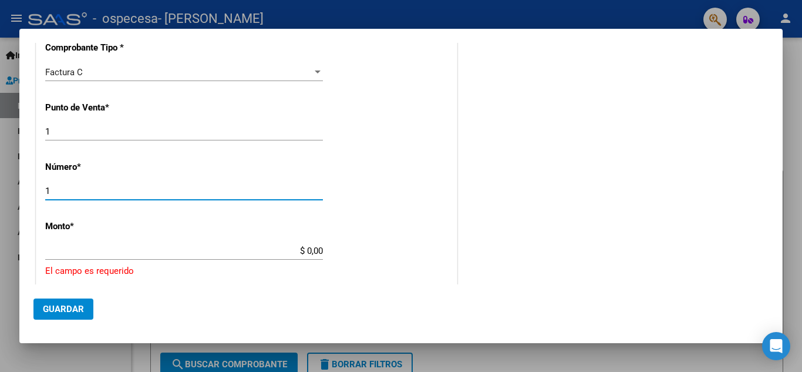
type input "1"
click at [225, 247] on input "$ 0,00" at bounding box center [184, 250] width 278 height 11
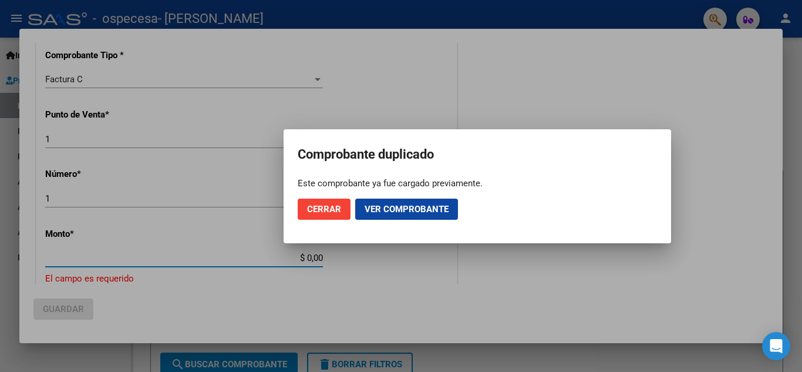
scroll to position [302, 0]
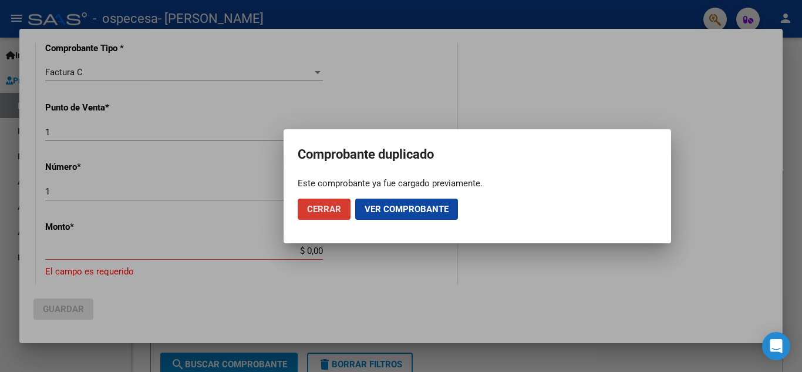
click at [431, 205] on span "Ver comprobante" at bounding box center [407, 209] width 84 height 11
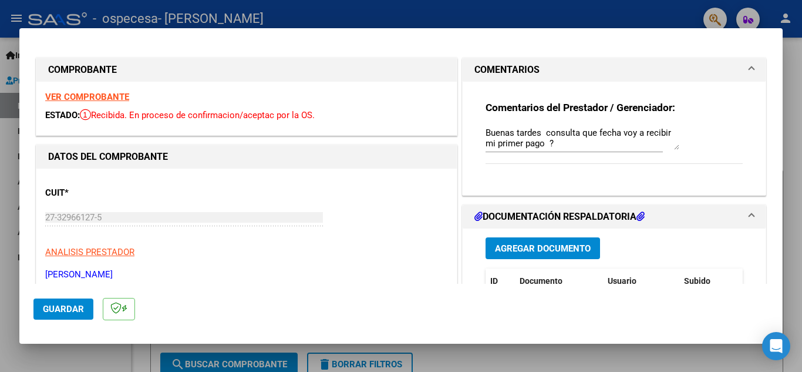
click at [104, 96] on strong "VER COMPROBANTE" at bounding box center [87, 97] width 84 height 11
click at [751, 69] on span at bounding box center [751, 70] width 5 height 14
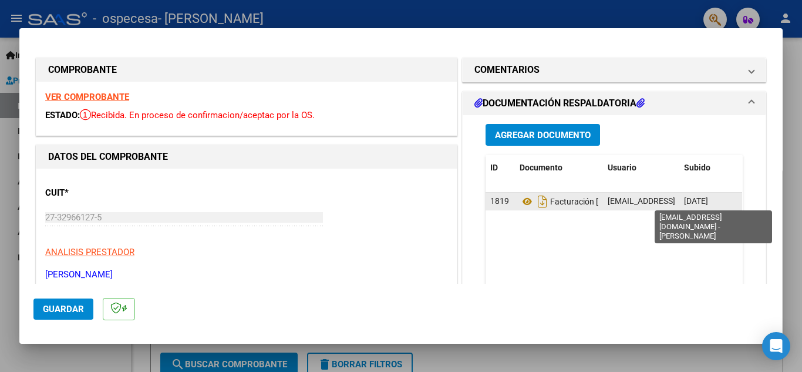
click at [636, 205] on span "[EMAIL_ADDRESS][DOMAIN_NAME] - [PERSON_NAME]" at bounding box center [707, 200] width 199 height 9
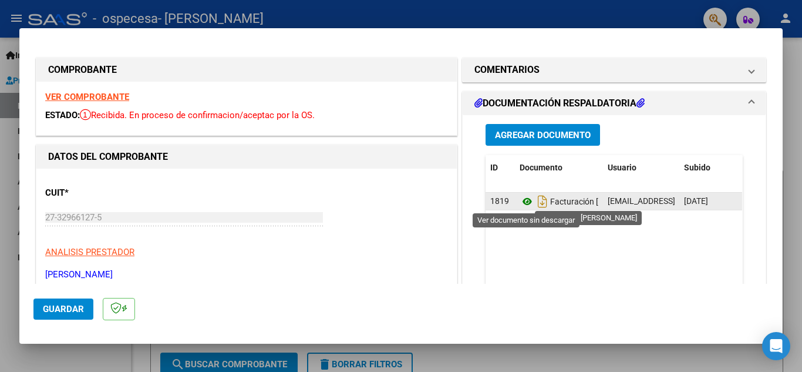
click at [522, 201] on icon at bounding box center [526, 201] width 15 height 14
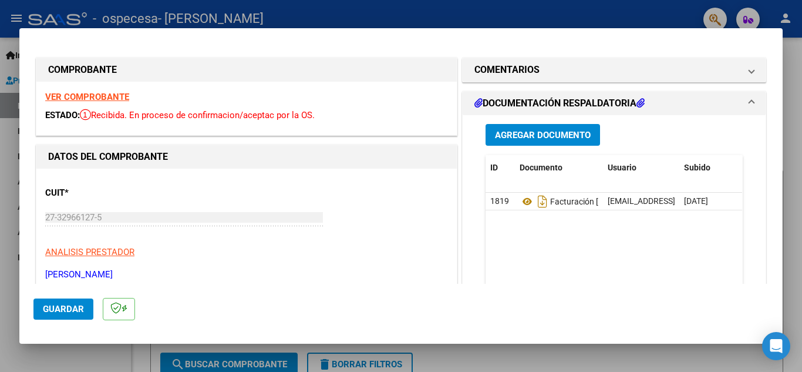
click at [750, 102] on span at bounding box center [751, 103] width 5 height 14
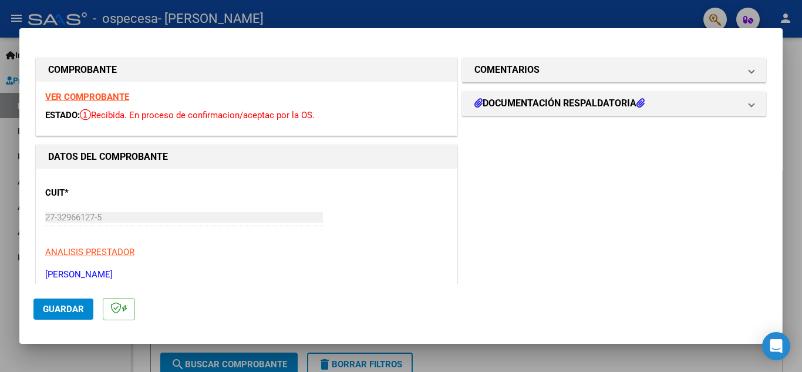
drag, startPoint x: 327, startPoint y: 55, endPoint x: 268, endPoint y: 206, distance: 161.9
click at [626, 16] on div at bounding box center [401, 186] width 802 height 372
type input "$ 0,00"
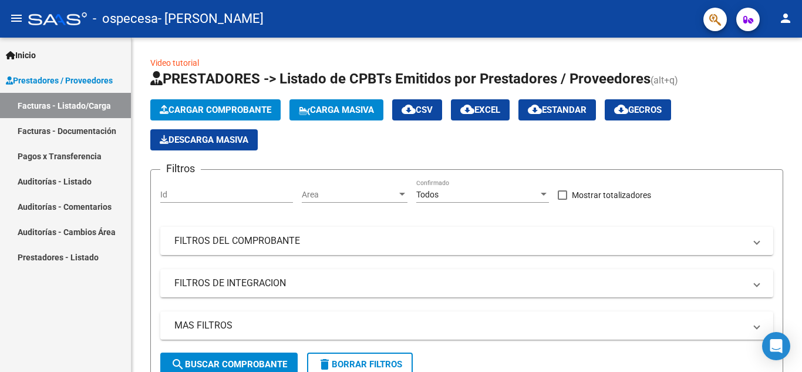
click at [626, 16] on div "- ospecesa - [PERSON_NAME]" at bounding box center [361, 19] width 666 height 26
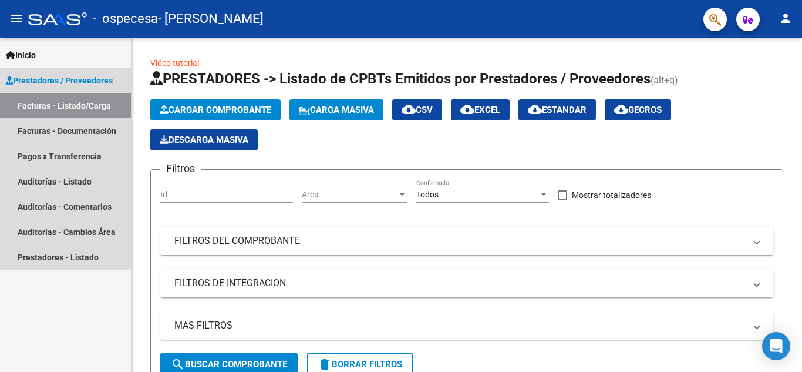
click at [52, 100] on link "Facturas - Listado/Carga" at bounding box center [65, 105] width 131 height 25
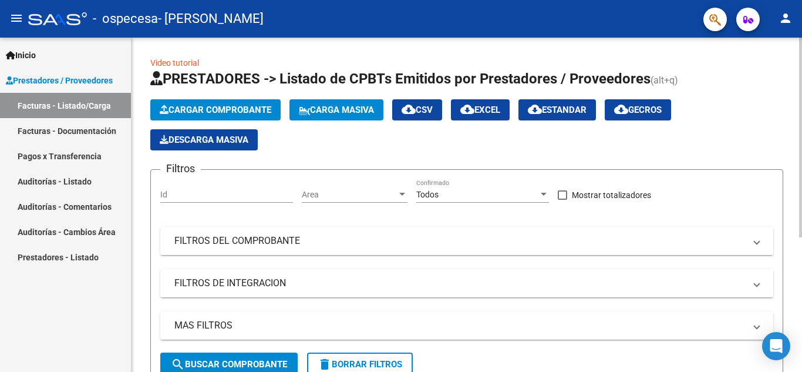
click at [187, 103] on button "Cargar Comprobante" at bounding box center [215, 109] width 130 height 21
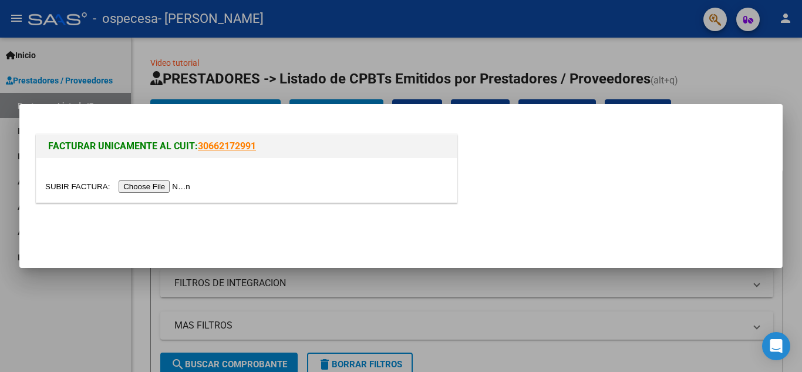
click at [140, 177] on div at bounding box center [246, 180] width 420 height 44
click at [147, 186] on input "file" at bounding box center [119, 186] width 149 height 12
click at [148, 182] on input "file" at bounding box center [119, 186] width 149 height 12
click at [309, 319] on div at bounding box center [401, 186] width 802 height 372
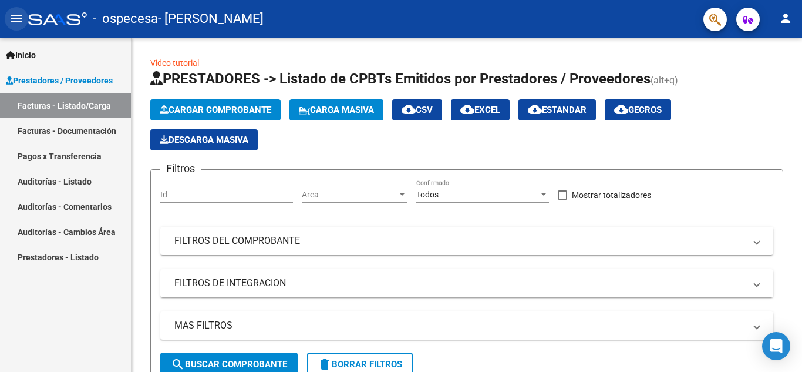
click at [15, 16] on mat-icon "menu" at bounding box center [16, 18] width 14 height 14
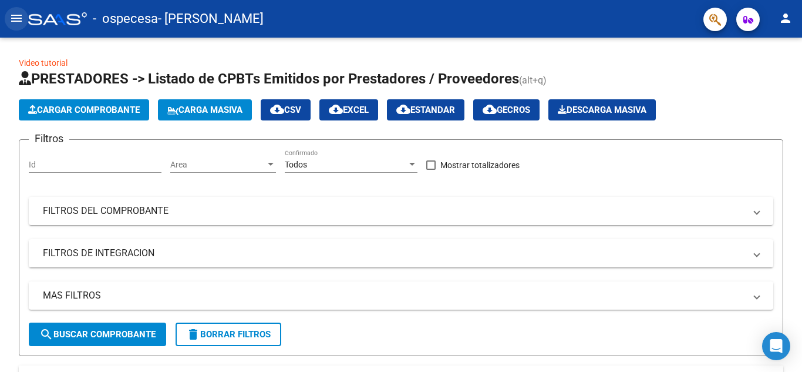
click at [19, 16] on mat-icon "menu" at bounding box center [16, 18] width 14 height 14
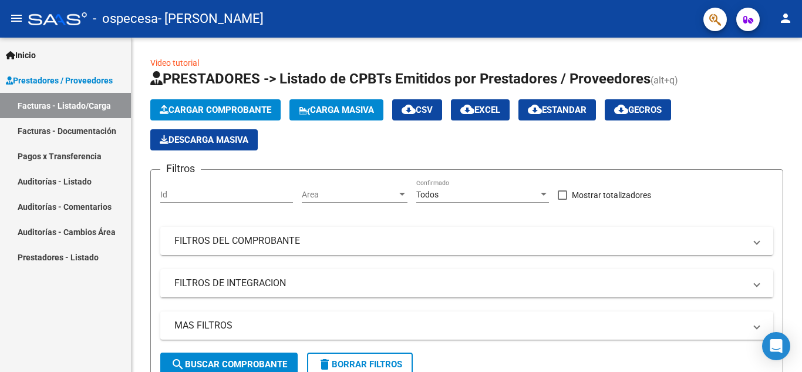
click at [52, 151] on link "Pagos x Transferencia" at bounding box center [65, 155] width 131 height 25
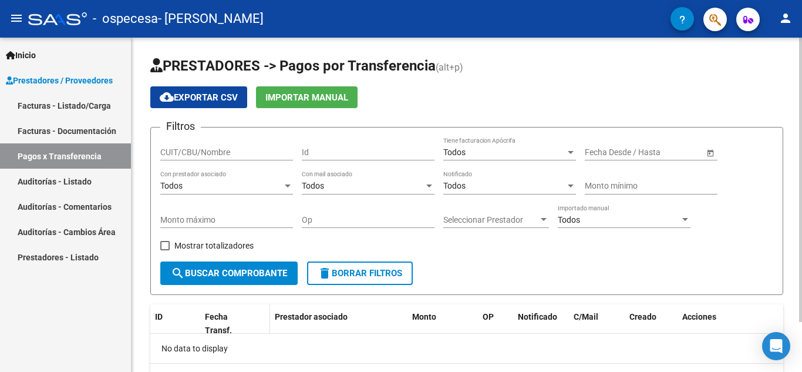
click at [257, 330] on datatable-header-cell at bounding box center [261, 323] width 17 height 39
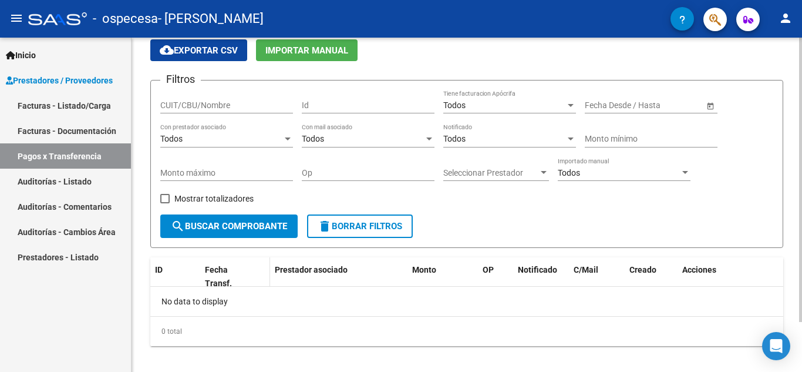
scroll to position [59, 0]
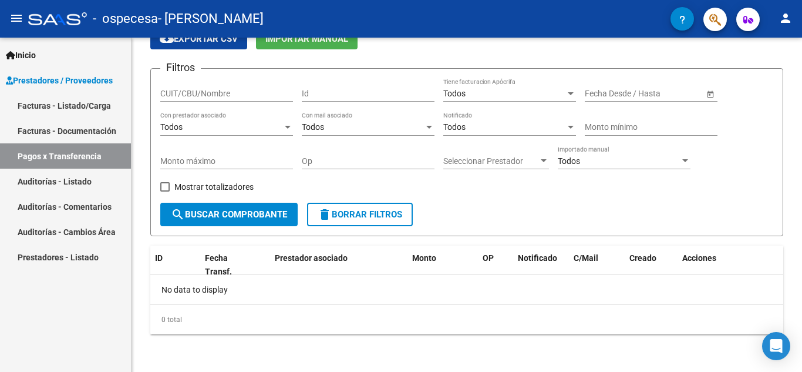
click at [82, 108] on link "Facturas - Listado/Carga" at bounding box center [65, 105] width 131 height 25
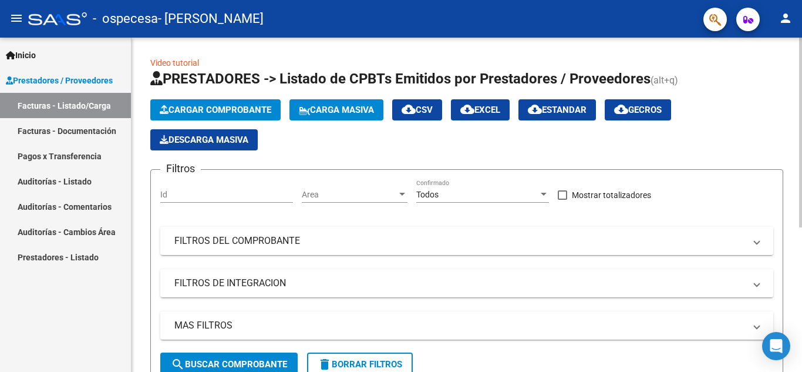
drag, startPoint x: 797, startPoint y: 220, endPoint x: 801, endPoint y: 318, distance: 97.5
click at [801, 318] on div "Video tutorial PRESTADORES -> Listado de CPBTs Emitidos por Prestadores / Prove…" at bounding box center [467, 332] width 673 height 589
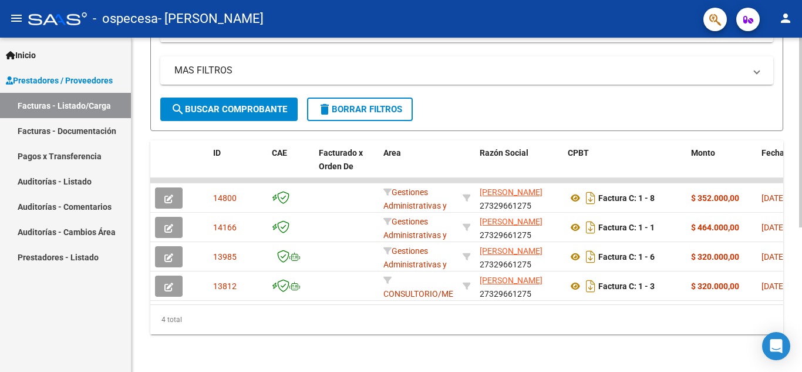
click at [801, 318] on div at bounding box center [800, 205] width 3 height 334
click at [801, 318] on div at bounding box center [800, 277] width 3 height 190
click at [792, 123] on div "Video tutorial PRESTADORES -> Listado de CPBTs Emitidos por Prestadores / Prove…" at bounding box center [466, 77] width 670 height 589
click at [796, 132] on div "Video tutorial PRESTADORES -> Listado de CPBTs Emitidos por Prestadores / Prove…" at bounding box center [466, 77] width 670 height 589
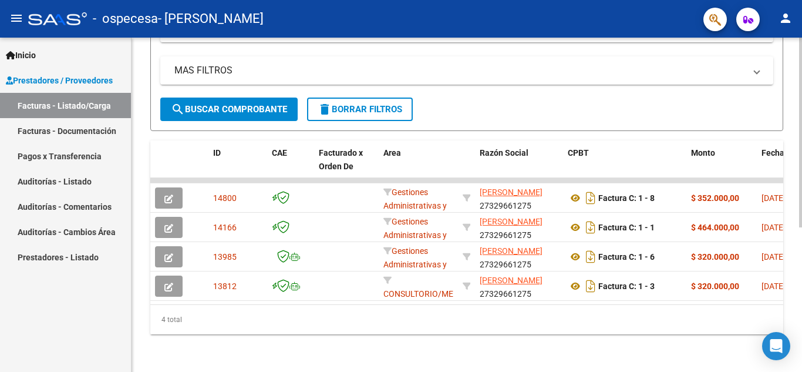
click at [741, 305] on div "4 total" at bounding box center [466, 319] width 633 height 29
click at [419, 311] on div "4 total" at bounding box center [466, 319] width 633 height 29
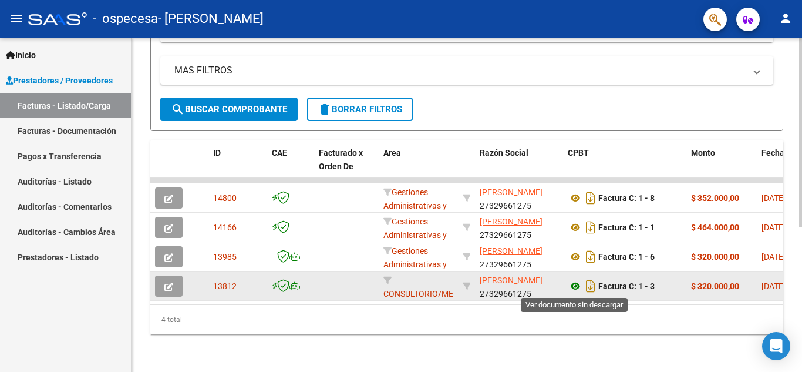
click at [578, 286] on icon at bounding box center [575, 286] width 15 height 14
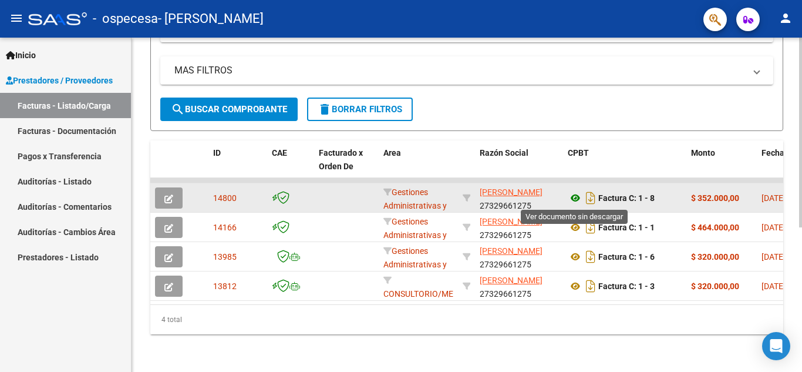
click at [575, 197] on icon at bounding box center [575, 198] width 15 height 14
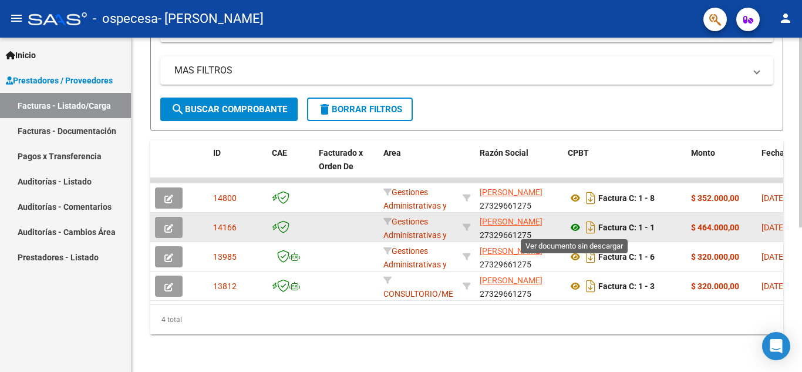
click at [573, 228] on icon at bounding box center [575, 227] width 15 height 14
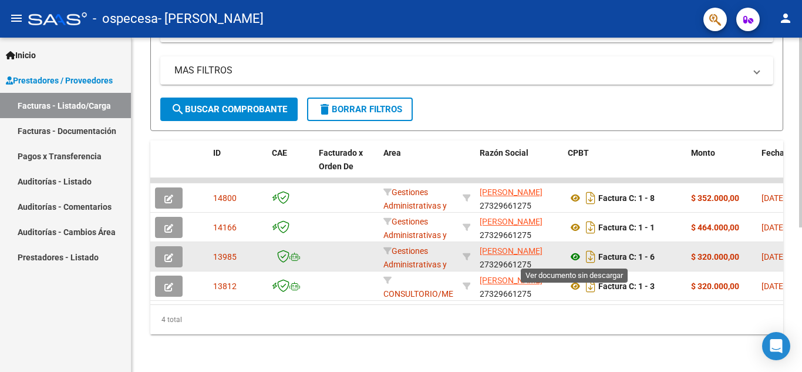
click at [578, 257] on icon at bounding box center [575, 256] width 15 height 14
click at [575, 256] on icon at bounding box center [575, 256] width 15 height 14
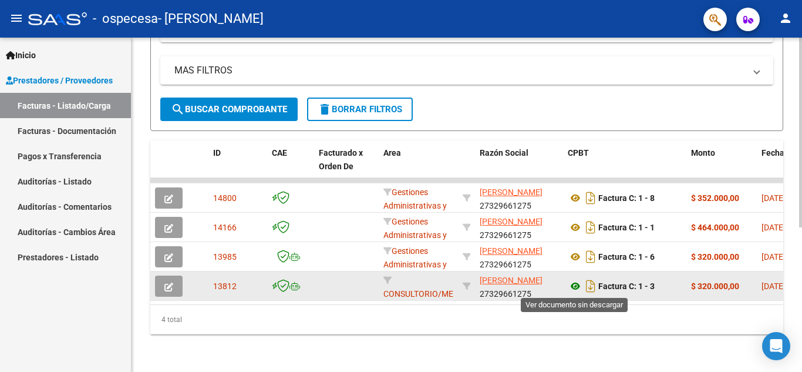
click at [578, 288] on icon at bounding box center [575, 286] width 15 height 14
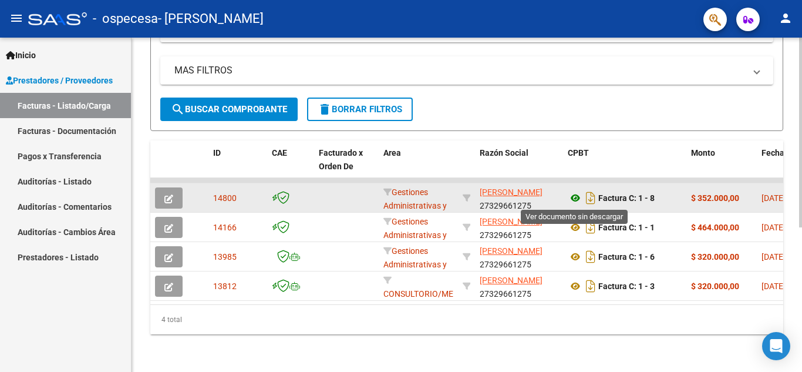
click at [576, 197] on icon at bounding box center [575, 198] width 15 height 14
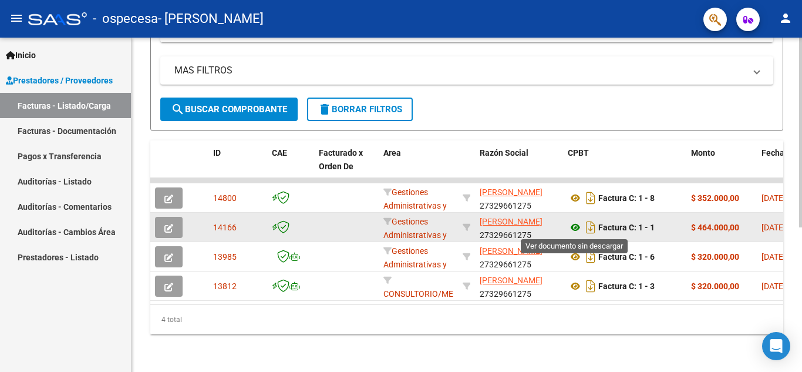
click at [576, 227] on icon at bounding box center [575, 227] width 15 height 14
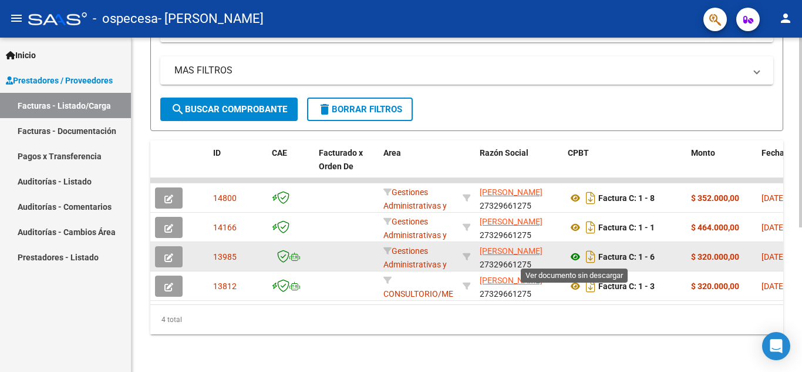
click at [576, 255] on icon at bounding box center [575, 256] width 15 height 14
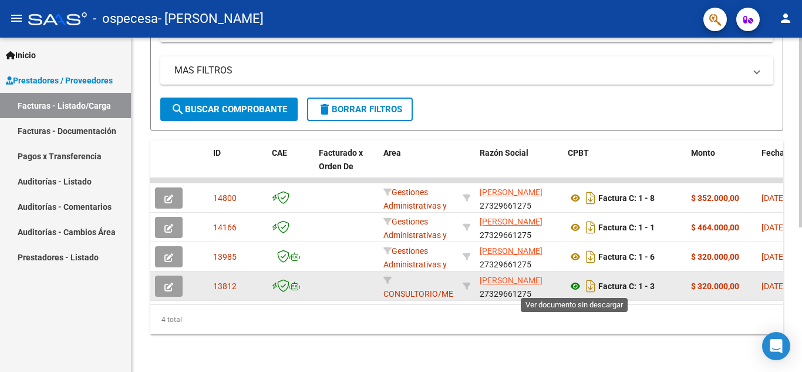
click at [573, 286] on icon at bounding box center [575, 286] width 15 height 14
click at [170, 286] on icon "button" at bounding box center [168, 286] width 9 height 9
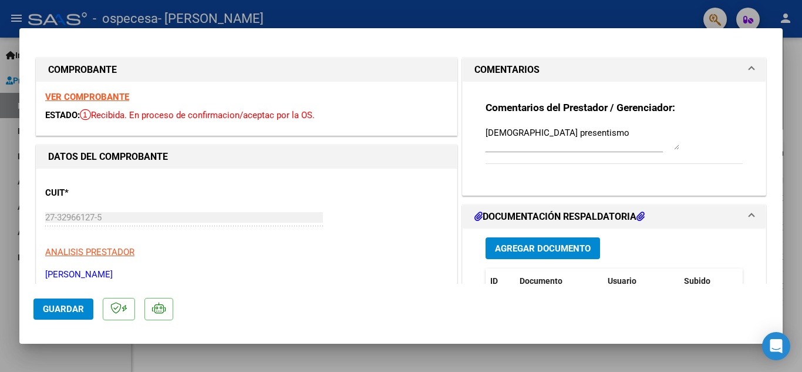
click at [218, 234] on div "27-32966127-5 Ingresar CUIT" at bounding box center [184, 222] width 278 height 29
click at [148, 242] on div "CUIT * 27-32966127-5 Ingresar CUIT ANALISIS PRESTADOR [PERSON_NAME] [PERSON_NAM…" at bounding box center [246, 228] width 403 height 103
click at [279, 262] on div "CUIT * 27-32966127-5 Ingresar CUIT ANALISIS PRESTADOR [PERSON_NAME] [PERSON_NAM…" at bounding box center [246, 228] width 403 height 103
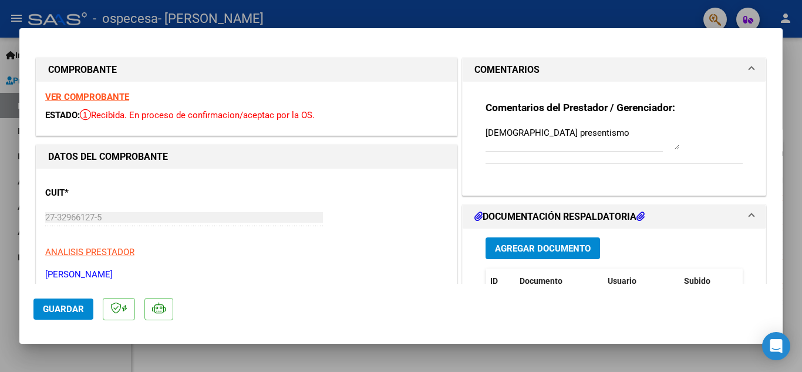
click at [279, 262] on div "CUIT * 27-32966127-5 Ingresar CUIT ANALISIS PRESTADOR [PERSON_NAME] [PERSON_NAM…" at bounding box center [246, 228] width 403 height 103
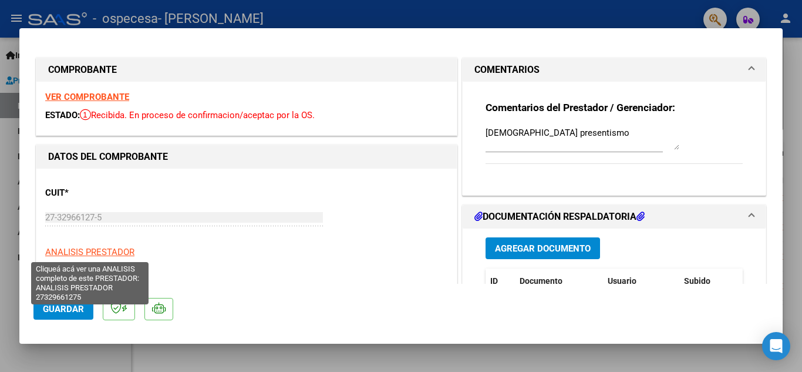
click at [87, 251] on span "ANALISIS PRESTADOR" at bounding box center [89, 252] width 89 height 11
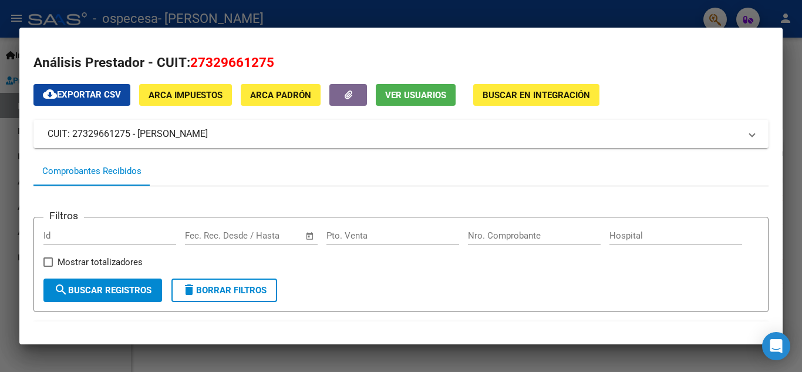
click at [365, 272] on div "Filtros Id Fecha inicio – Fecha fin Fec. Rec. Desde / Hasta Pto. Venta Nro. Com…" at bounding box center [400, 253] width 715 height 52
click at [788, 18] on div at bounding box center [401, 186] width 802 height 372
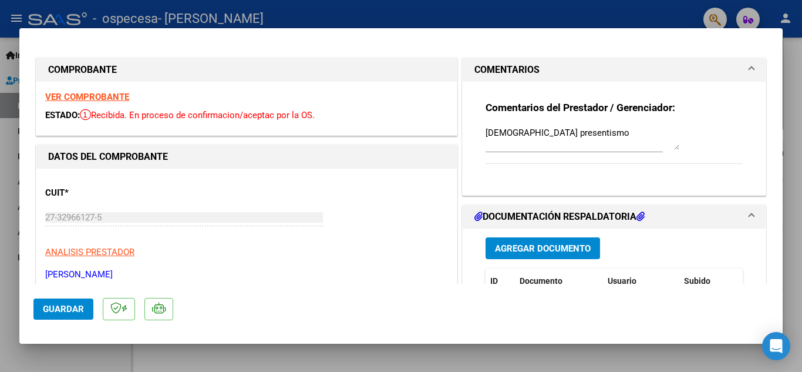
click at [238, 297] on mat-dialog-actions "Guardar" at bounding box center [400, 307] width 735 height 46
click at [652, 7] on div at bounding box center [401, 186] width 802 height 372
type input "$ 0,00"
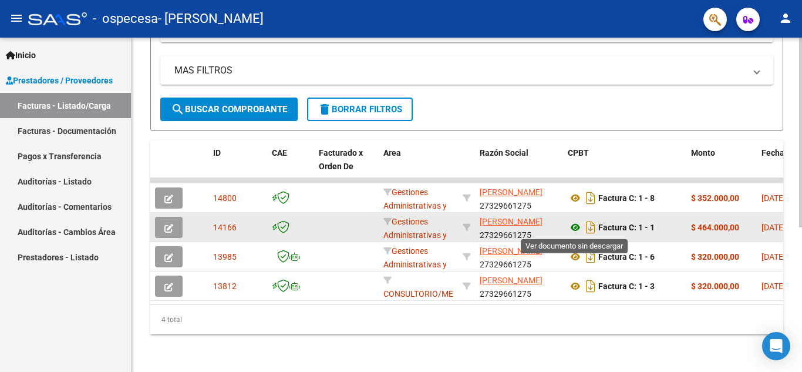
click at [577, 227] on icon at bounding box center [575, 227] width 15 height 14
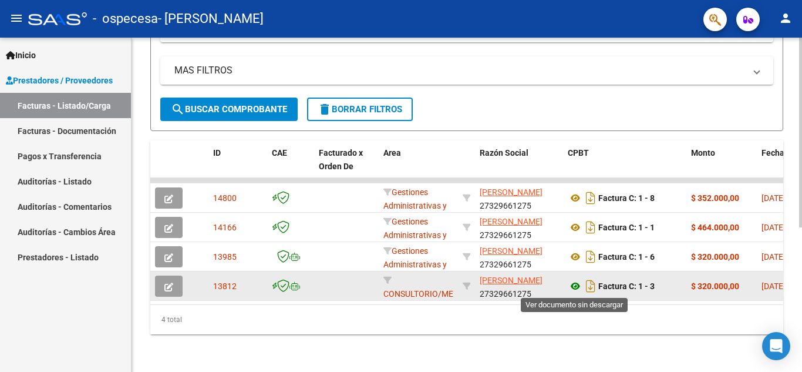
click at [576, 288] on icon at bounding box center [575, 286] width 15 height 14
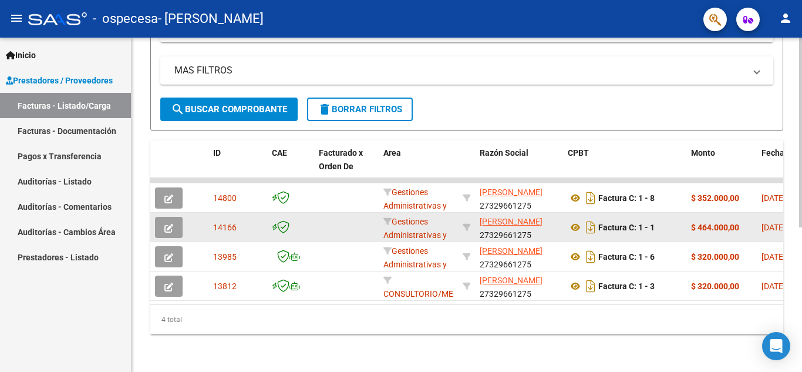
click at [752, 225] on datatable-body-cell "$ 464.000,00" at bounding box center [721, 226] width 70 height 29
click at [672, 227] on div "Factura C: 1 - 1" at bounding box center [625, 227] width 114 height 19
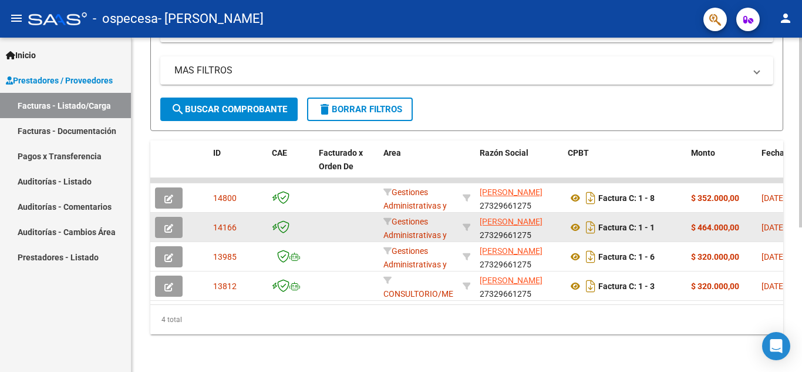
click at [172, 222] on span "button" at bounding box center [168, 227] width 9 height 11
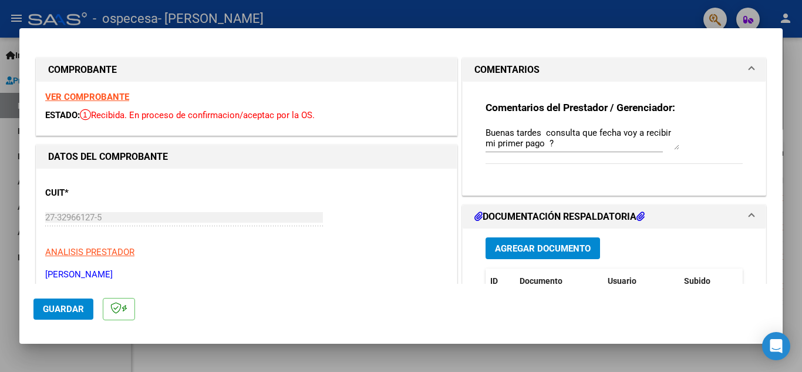
click at [86, 93] on strong "VER COMPROBANTE" at bounding box center [87, 97] width 84 height 11
click at [541, 280] on span "Documento" at bounding box center [540, 280] width 43 height 9
click at [554, 281] on span "Documento" at bounding box center [540, 280] width 43 height 9
click at [694, 279] on span "Subido" at bounding box center [697, 280] width 26 height 9
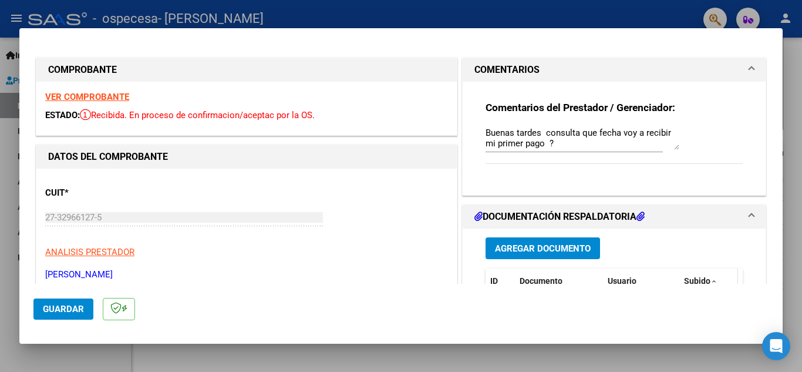
click at [694, 279] on span "Subido" at bounding box center [697, 280] width 26 height 9
click at [795, 100] on div at bounding box center [401, 186] width 802 height 372
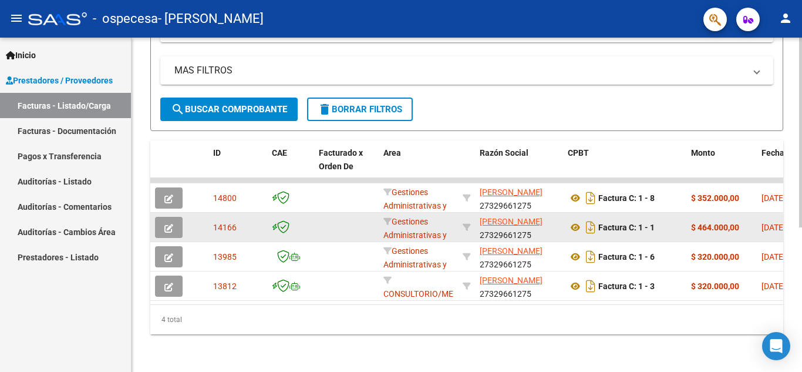
click at [696, 227] on strong "$ 464.000,00" at bounding box center [715, 226] width 48 height 9
click at [700, 229] on strong "$ 464.000,00" at bounding box center [715, 226] width 48 height 9
click at [575, 223] on icon at bounding box center [575, 227] width 15 height 14
click at [740, 226] on div "$ 464.000,00" at bounding box center [721, 228] width 61 height 14
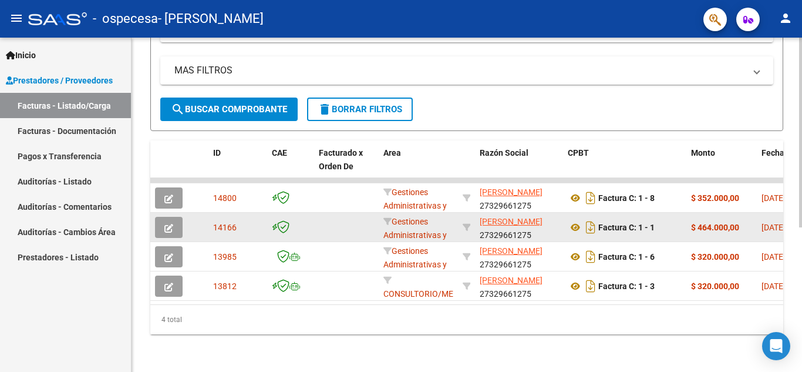
click at [739, 225] on strong "$ 464.000,00" at bounding box center [715, 226] width 48 height 9
click at [718, 227] on strong "$ 464.000,00" at bounding box center [715, 226] width 48 height 9
click at [713, 228] on strong "$ 464.000,00" at bounding box center [715, 226] width 48 height 9
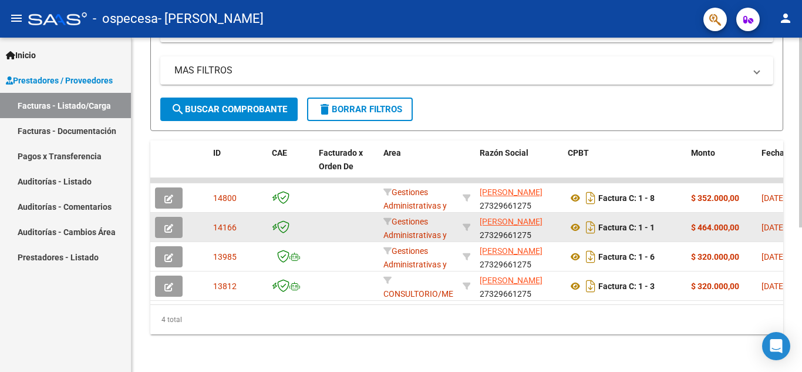
click at [741, 228] on div "$ 464.000,00" at bounding box center [721, 228] width 61 height 14
click at [738, 227] on strong "$ 464.000,00" at bounding box center [715, 226] width 48 height 9
click at [716, 228] on strong "$ 464.000,00" at bounding box center [715, 226] width 48 height 9
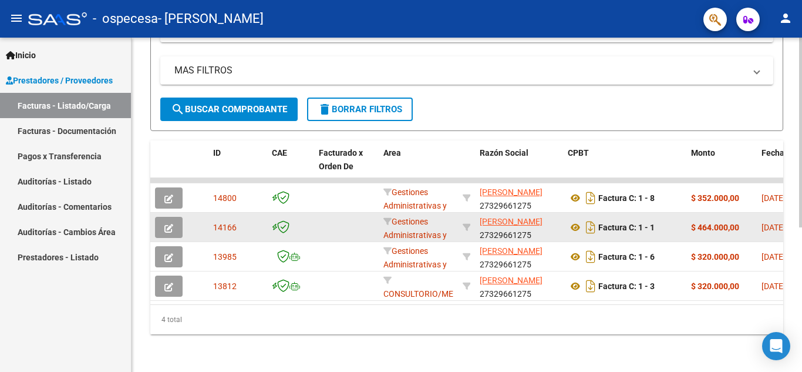
click at [716, 228] on strong "$ 464.000,00" at bounding box center [715, 226] width 48 height 9
click at [714, 227] on strong "$ 464.000,00" at bounding box center [715, 226] width 48 height 9
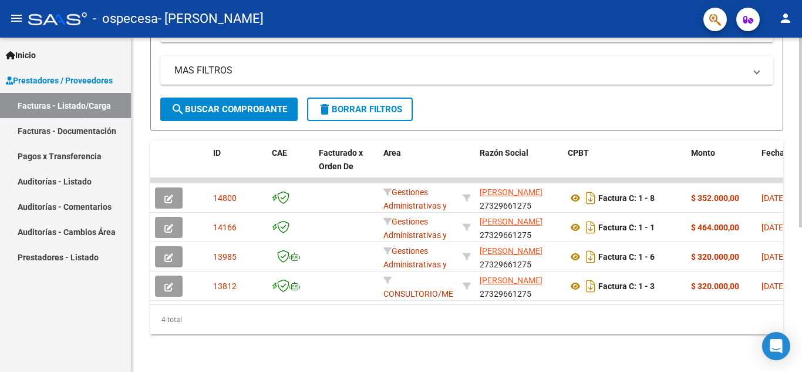
click at [178, 107] on mat-icon "search" at bounding box center [178, 109] width 14 height 14
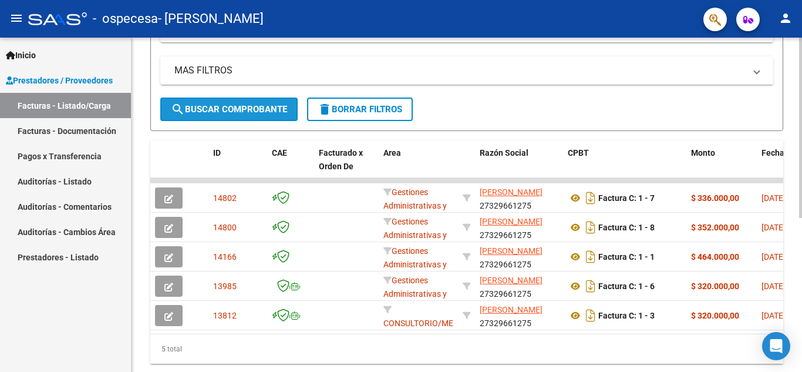
click at [178, 107] on mat-icon "search" at bounding box center [178, 109] width 14 height 14
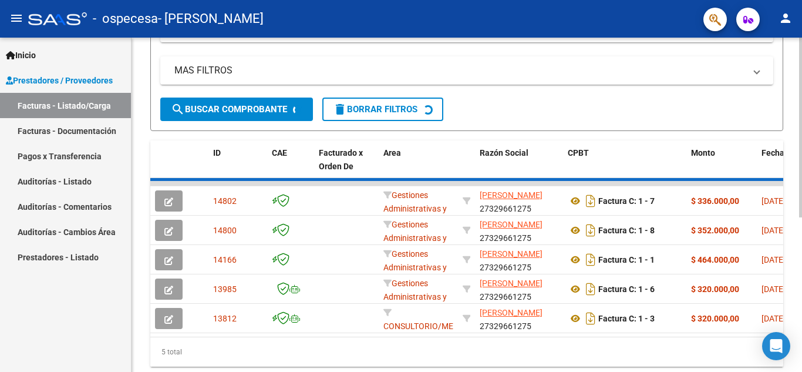
click at [178, 107] on mat-icon "search" at bounding box center [178, 109] width 14 height 14
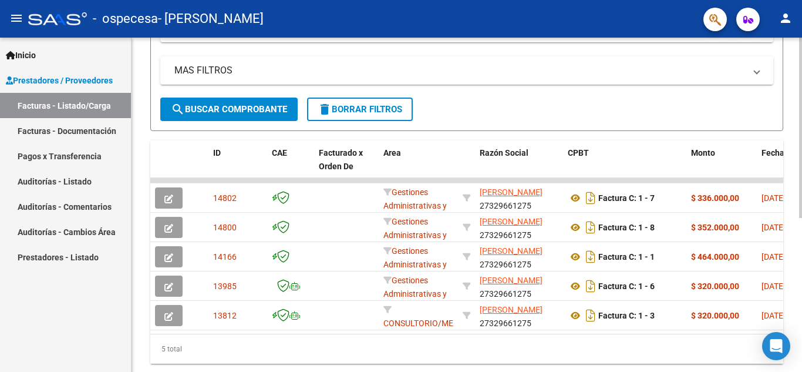
click at [178, 107] on mat-icon "search" at bounding box center [178, 109] width 14 height 14
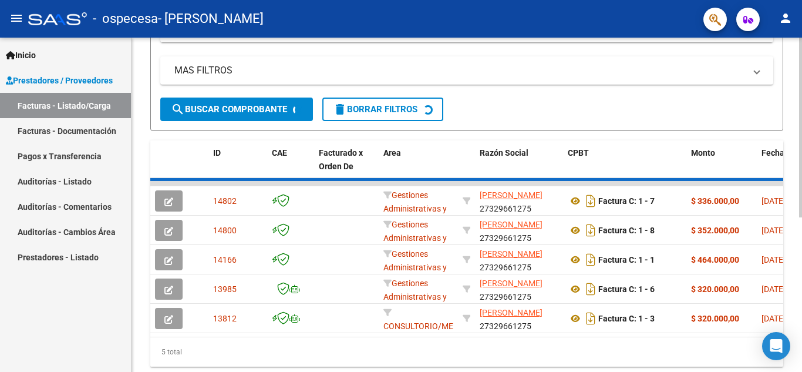
click at [178, 107] on mat-icon "search" at bounding box center [178, 109] width 14 height 14
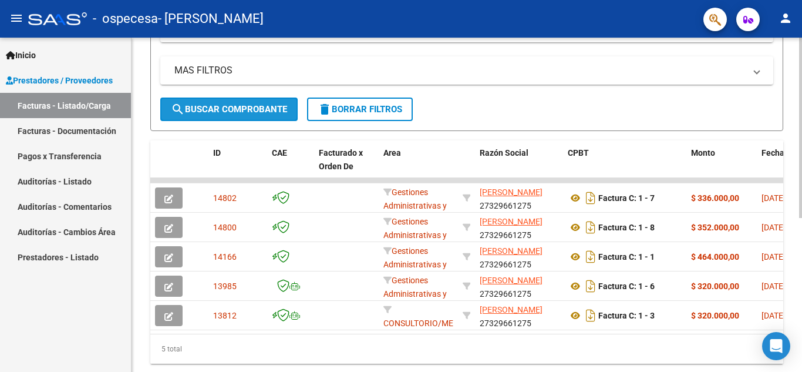
click at [176, 106] on mat-icon "search" at bounding box center [178, 109] width 14 height 14
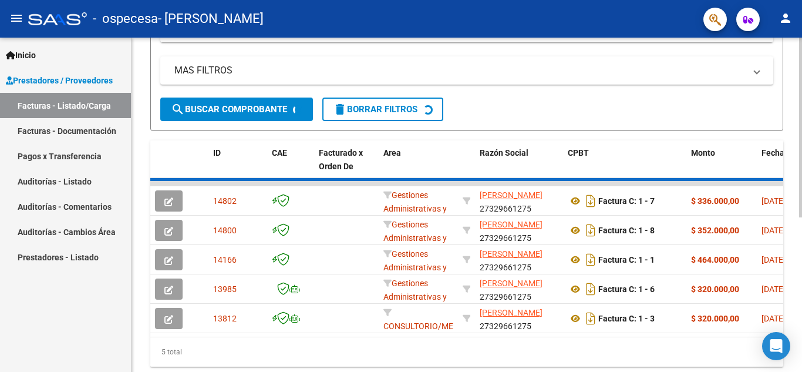
click at [176, 106] on mat-icon "search" at bounding box center [178, 109] width 14 height 14
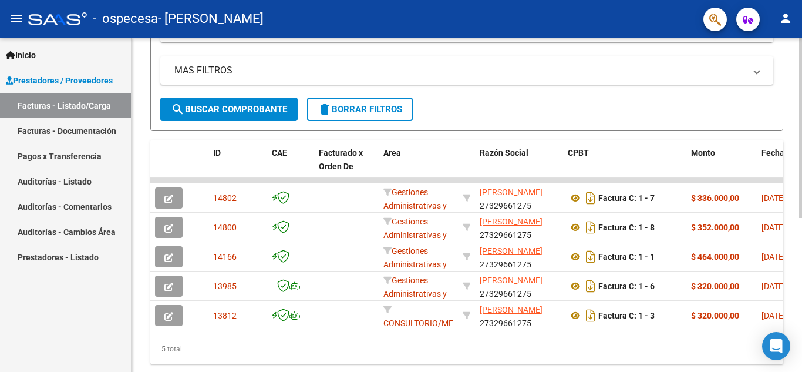
click at [176, 106] on mat-icon "search" at bounding box center [178, 109] width 14 height 14
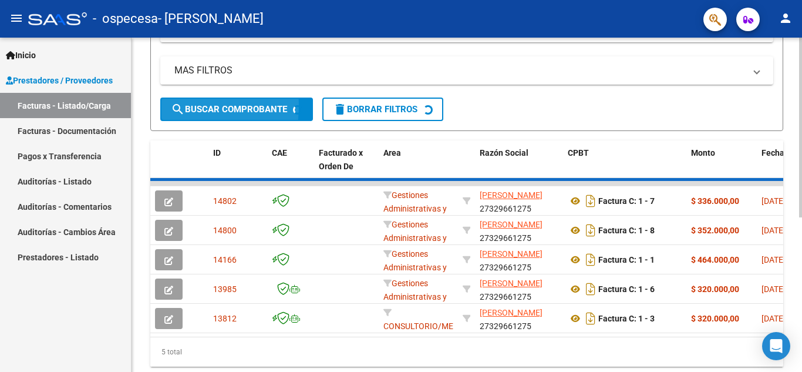
click at [176, 106] on mat-icon "search" at bounding box center [178, 109] width 14 height 14
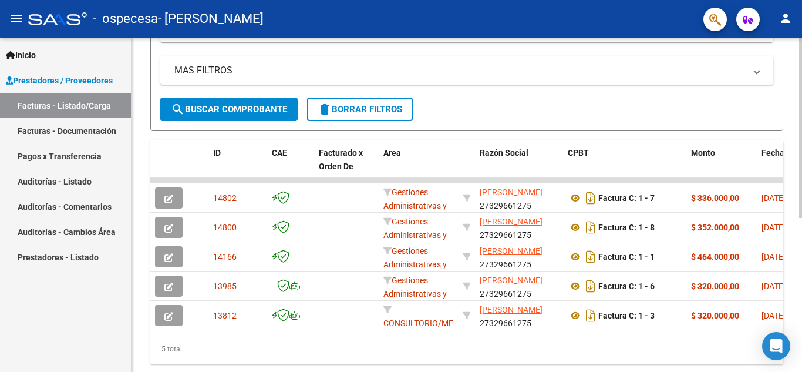
click at [176, 106] on mat-icon "search" at bounding box center [178, 109] width 14 height 14
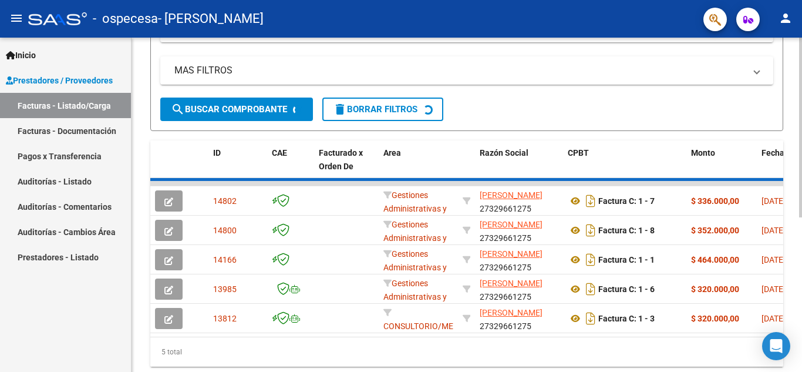
click at [176, 106] on mat-icon "search" at bounding box center [178, 109] width 14 height 14
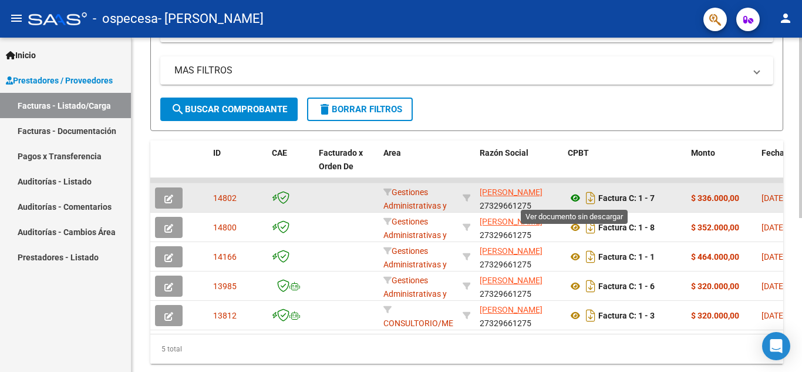
click at [575, 196] on icon at bounding box center [575, 198] width 15 height 14
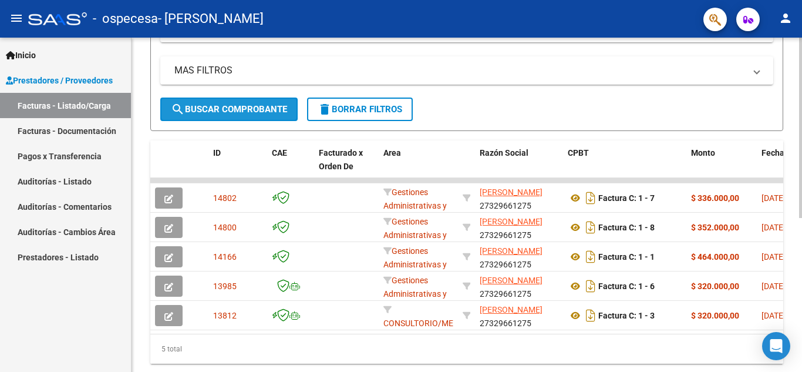
click at [179, 107] on mat-icon "search" at bounding box center [178, 109] width 14 height 14
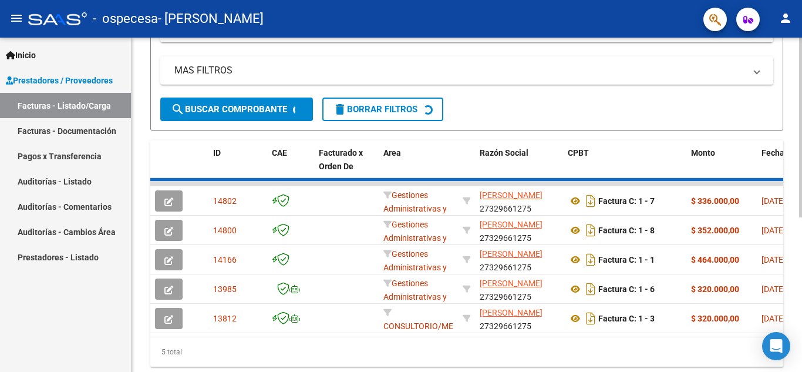
click at [179, 107] on mat-icon "search" at bounding box center [178, 109] width 14 height 14
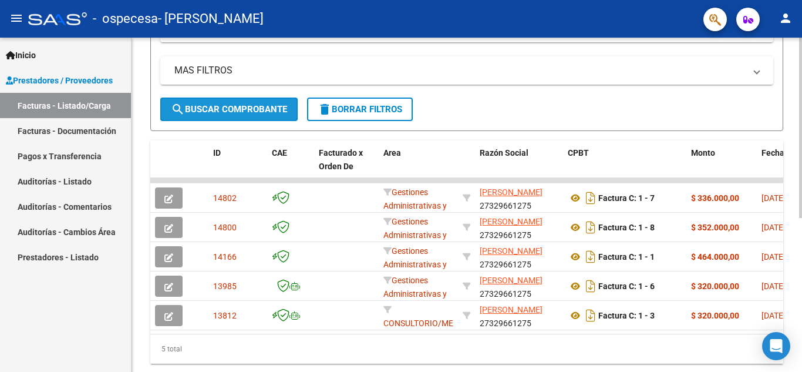
click at [179, 107] on mat-icon "search" at bounding box center [178, 109] width 14 height 14
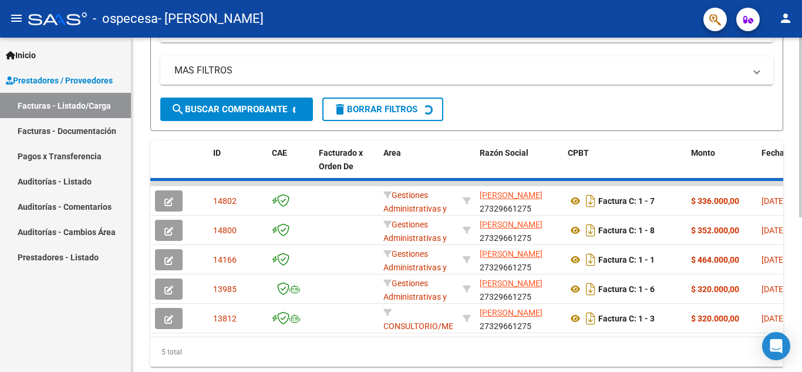
click at [179, 107] on mat-icon "search" at bounding box center [178, 109] width 14 height 14
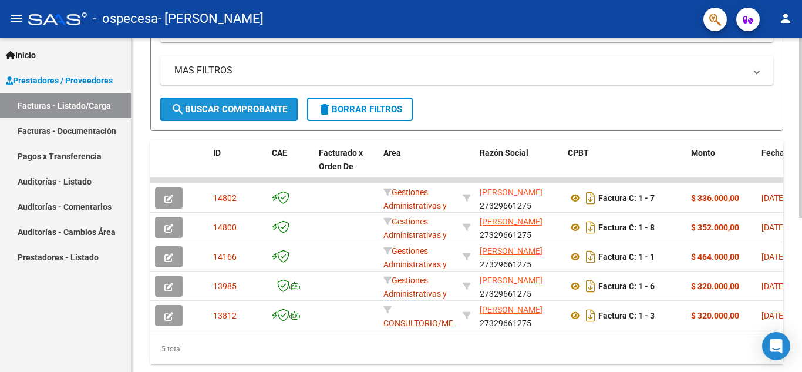
click at [179, 107] on mat-icon "search" at bounding box center [178, 109] width 14 height 14
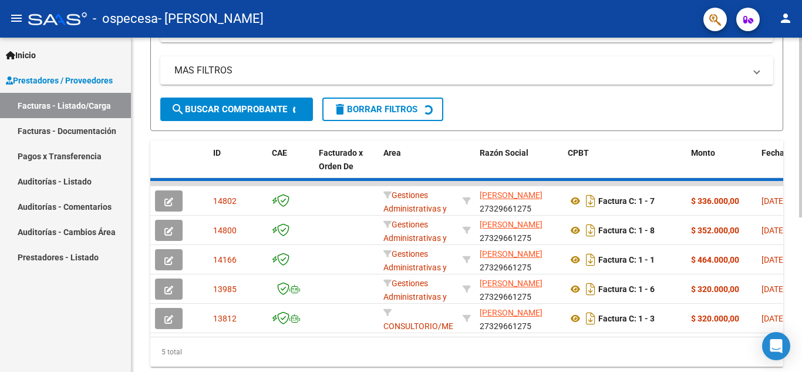
click at [179, 107] on mat-icon "search" at bounding box center [178, 109] width 14 height 14
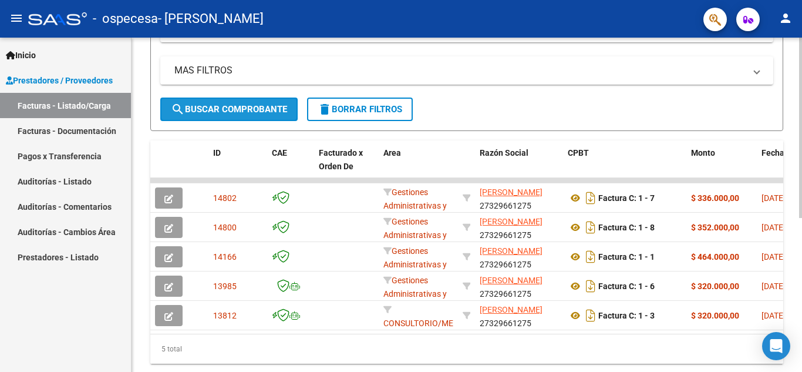
click at [179, 107] on mat-icon "search" at bounding box center [178, 109] width 14 height 14
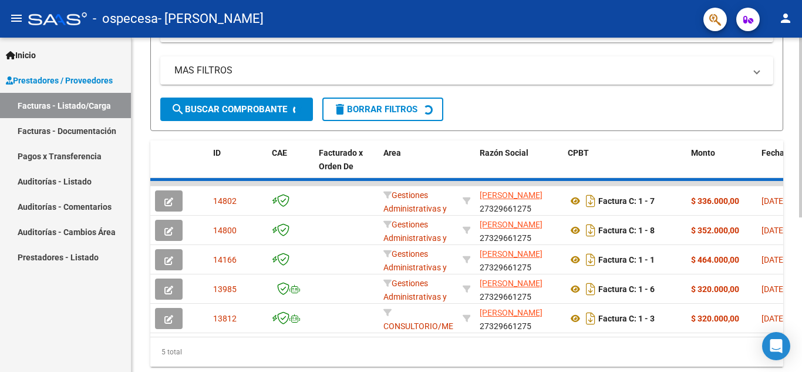
click at [179, 107] on mat-icon "search" at bounding box center [178, 109] width 14 height 14
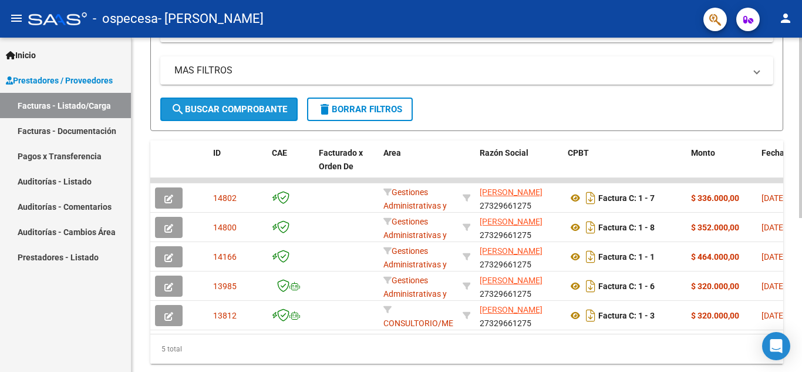
click at [179, 107] on mat-icon "search" at bounding box center [178, 109] width 14 height 14
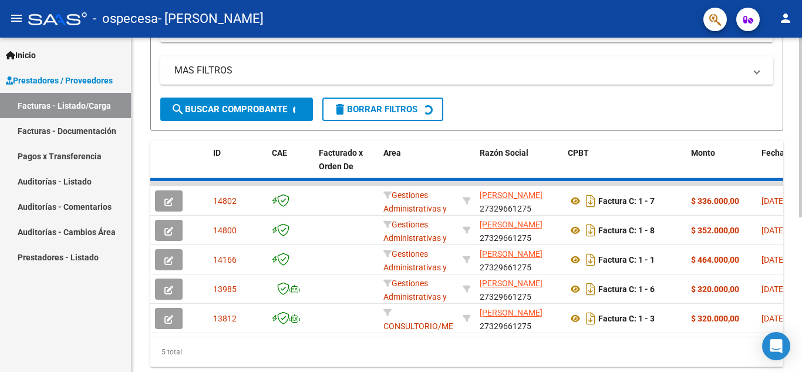
click at [179, 107] on mat-icon "search" at bounding box center [178, 109] width 14 height 14
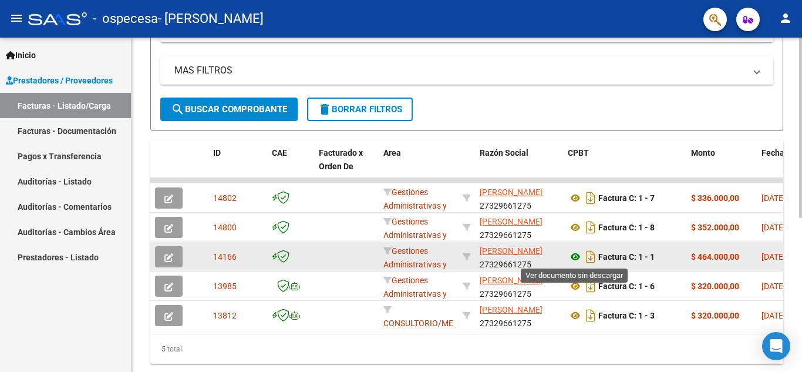
click at [573, 258] on icon at bounding box center [575, 256] width 15 height 14
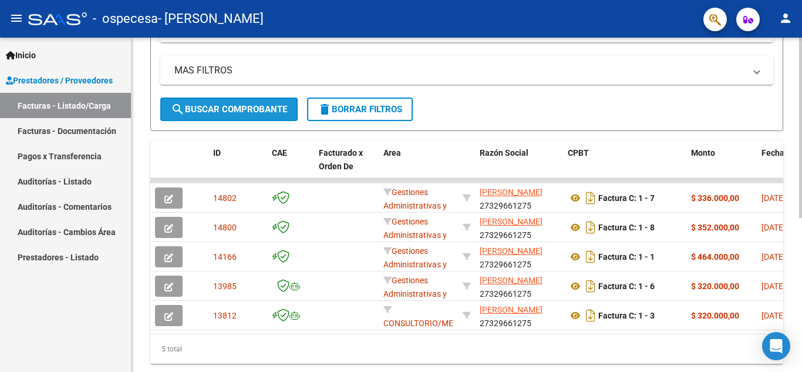
click at [180, 105] on mat-icon "search" at bounding box center [178, 109] width 14 height 14
click at [259, 108] on span "search Buscar Comprobante" at bounding box center [229, 109] width 116 height 11
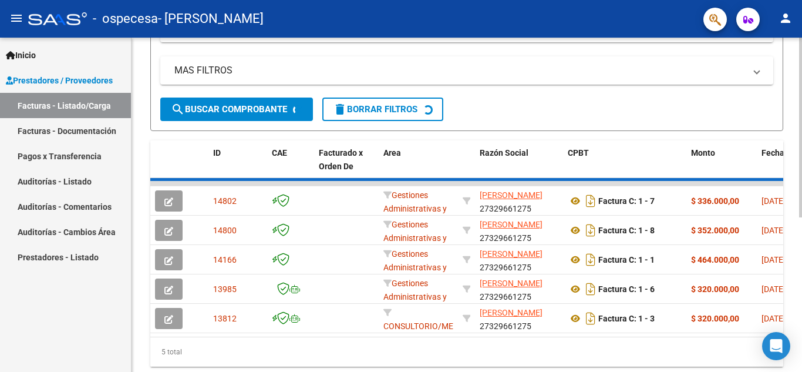
click at [259, 108] on span "search Buscar Comprobante" at bounding box center [229, 109] width 116 height 11
